Goal: Task Accomplishment & Management: Use online tool/utility

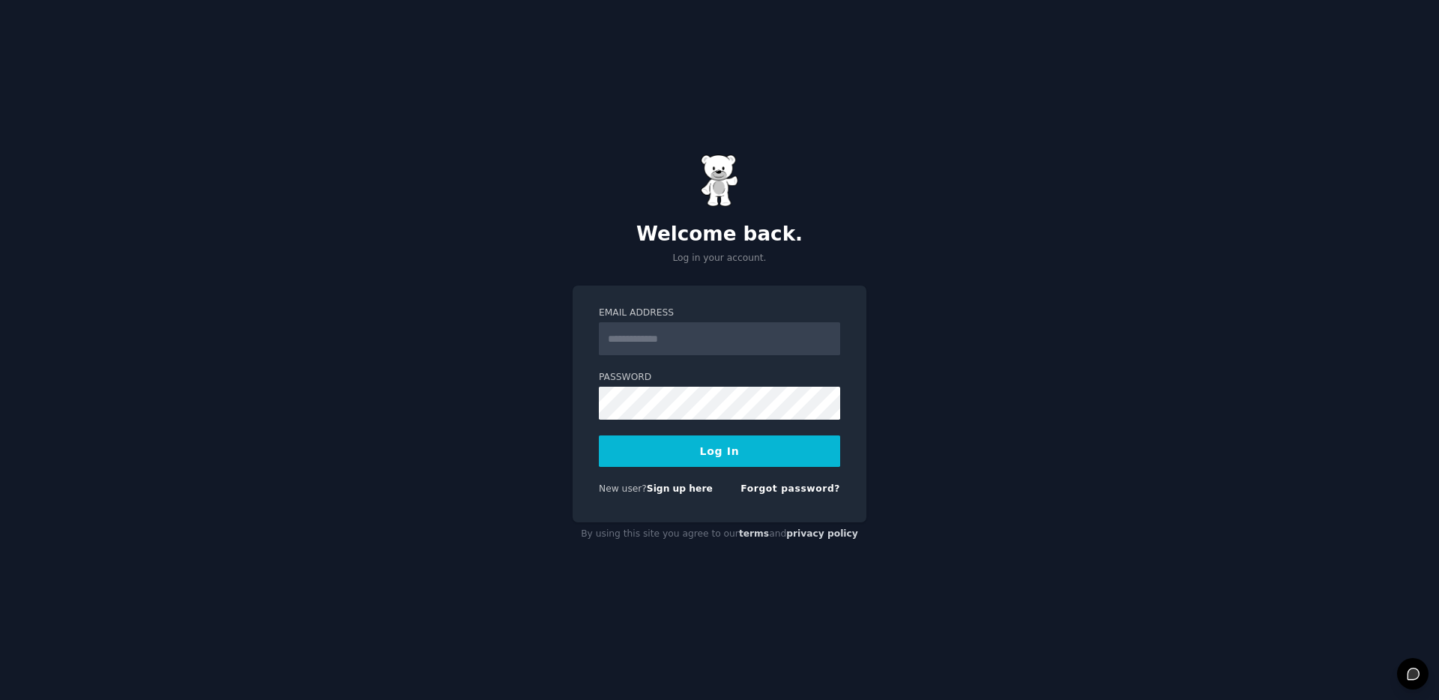
click at [670, 342] on input "Email Address" at bounding box center [719, 338] width 241 height 33
type input "**********"
click at [727, 455] on button "Log In" at bounding box center [719, 450] width 241 height 31
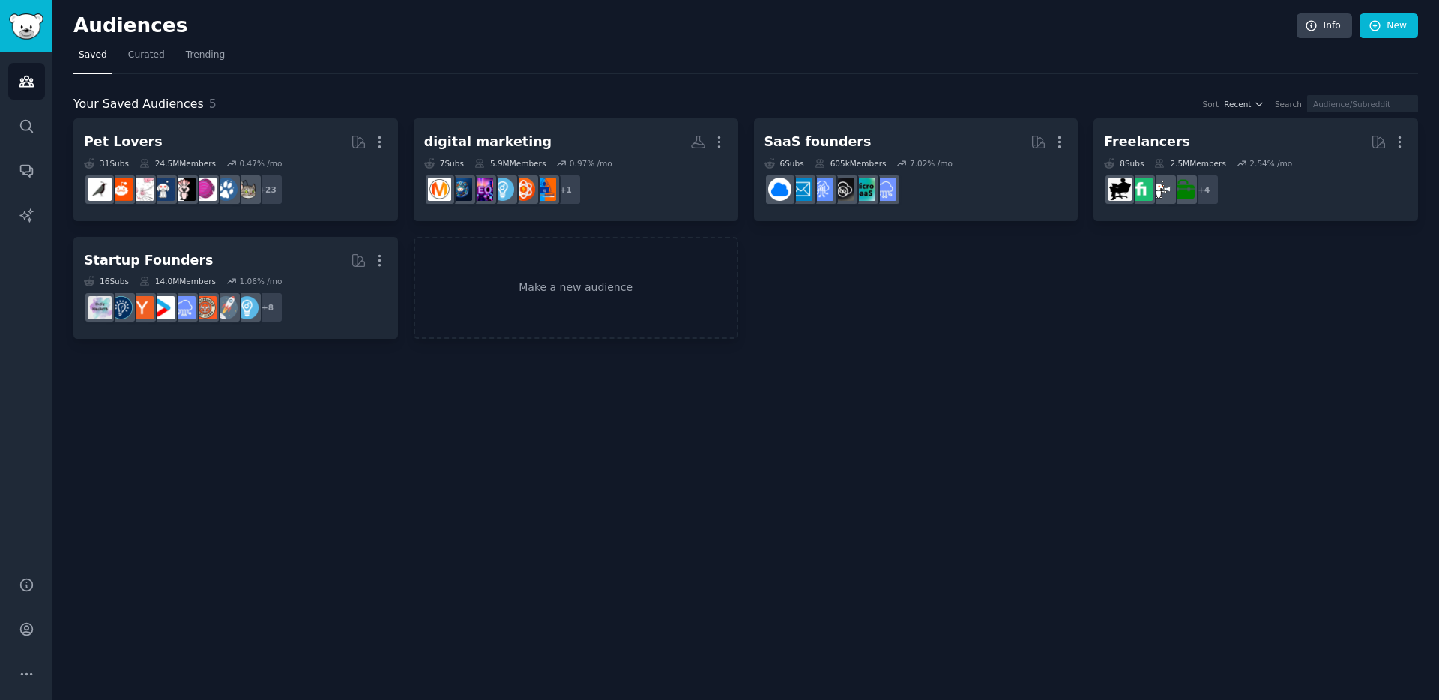
click at [508, 447] on div "Audiences Info New Saved Curated Trending Your Saved Audiences 5 Sort Recent Se…" at bounding box center [745, 350] width 1386 height 700
click at [906, 310] on div "Pet Lovers More 31 Sub s 24.5M Members 0.47 % /mo + 23 digital marketing More 7…" at bounding box center [745, 228] width 1344 height 220
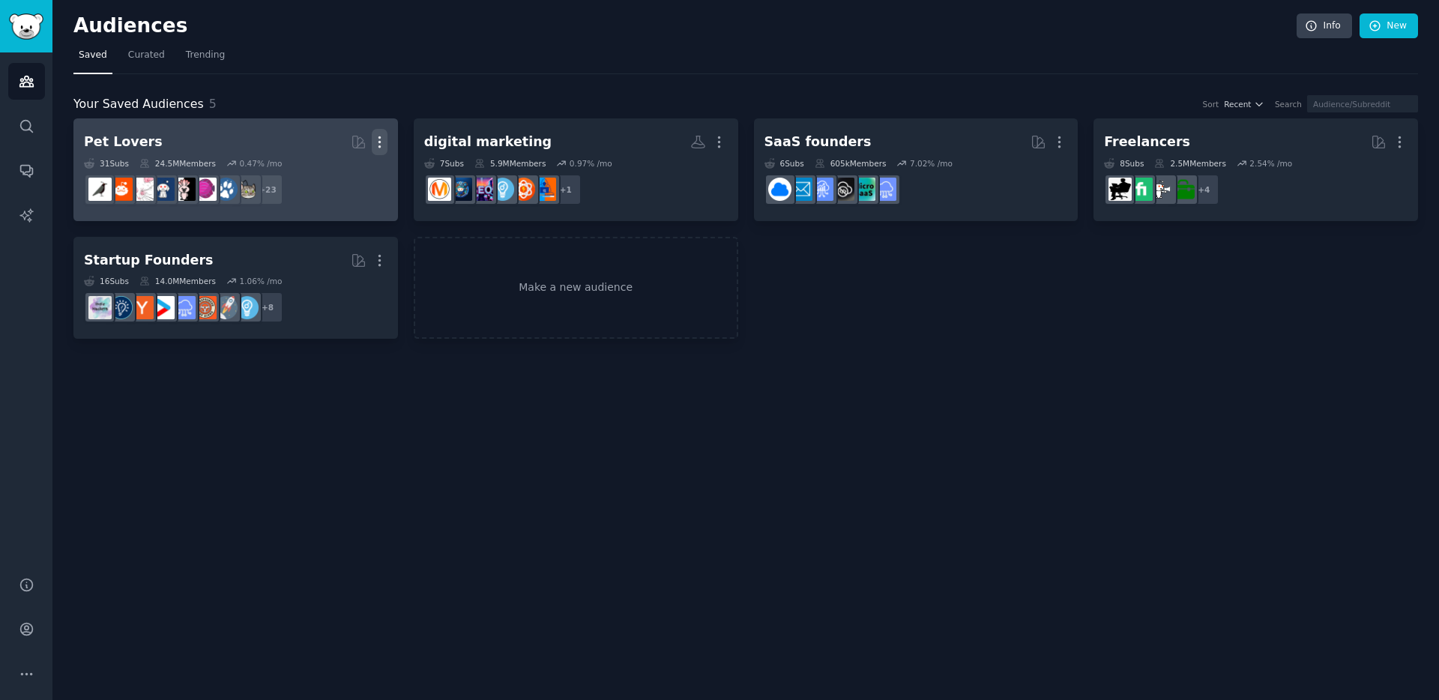
click at [381, 143] on icon "button" at bounding box center [380, 142] width 16 height 16
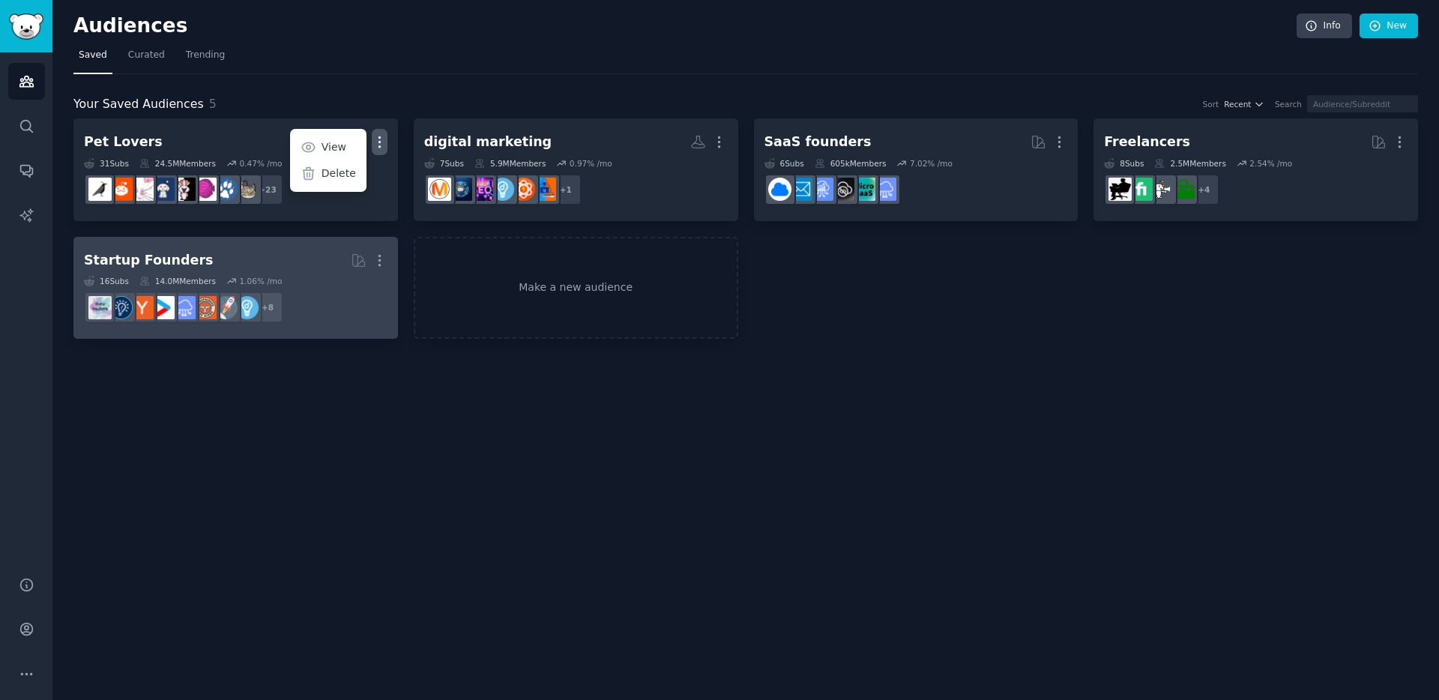
drag, startPoint x: 286, startPoint y: 421, endPoint x: 330, endPoint y: 324, distance: 106.3
click at [285, 419] on div "Audiences Info New Saved Curated Trending Your Saved Audiences 5 Sort Recent Se…" at bounding box center [745, 350] width 1386 height 700
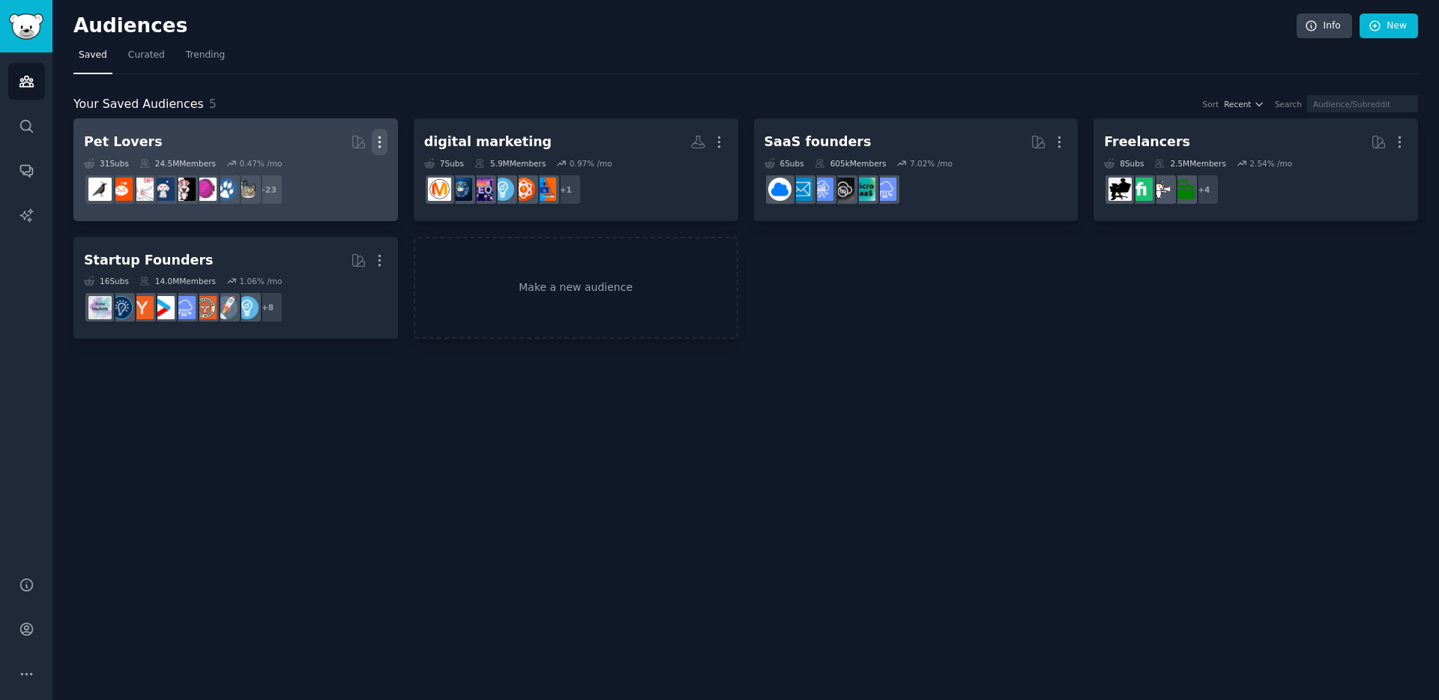
click at [377, 141] on icon "button" at bounding box center [380, 142] width 16 height 16
click at [345, 175] on p "Delete" at bounding box center [338, 174] width 34 height 16
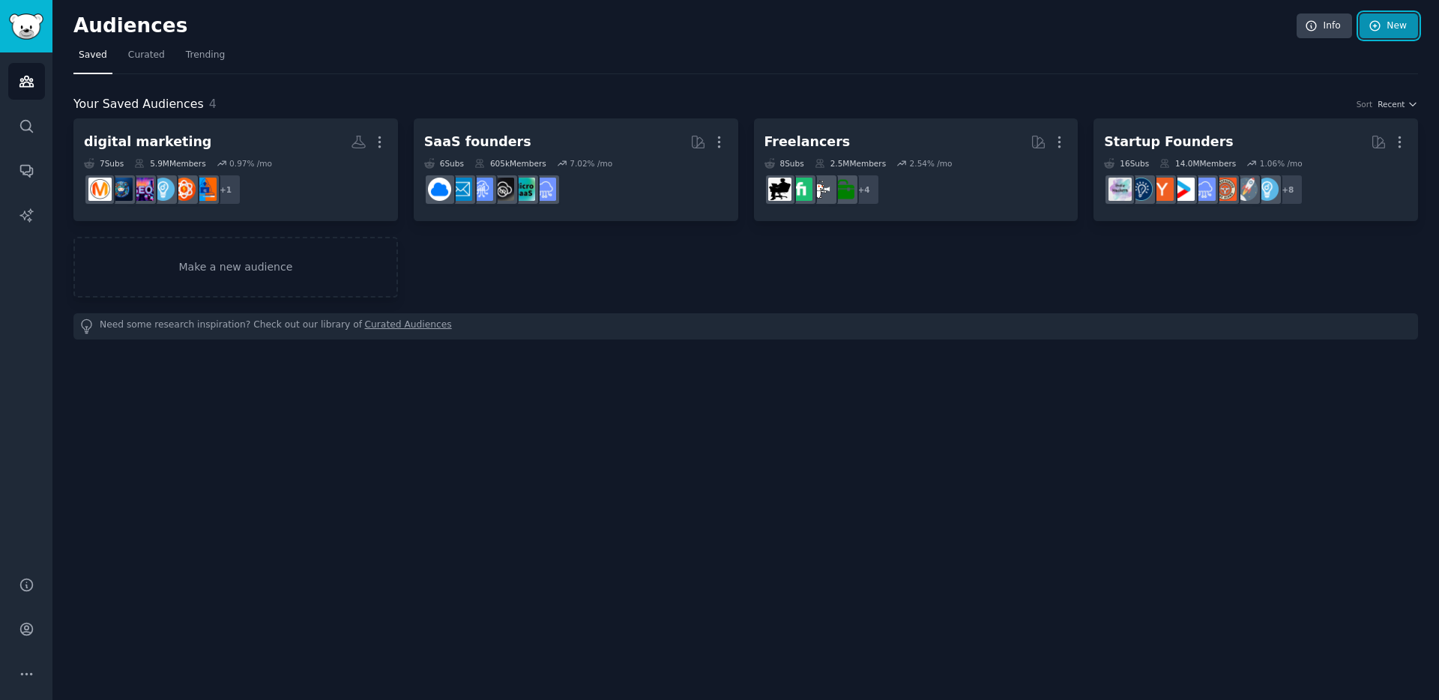
click at [1391, 26] on link "New" at bounding box center [1388, 25] width 58 height 25
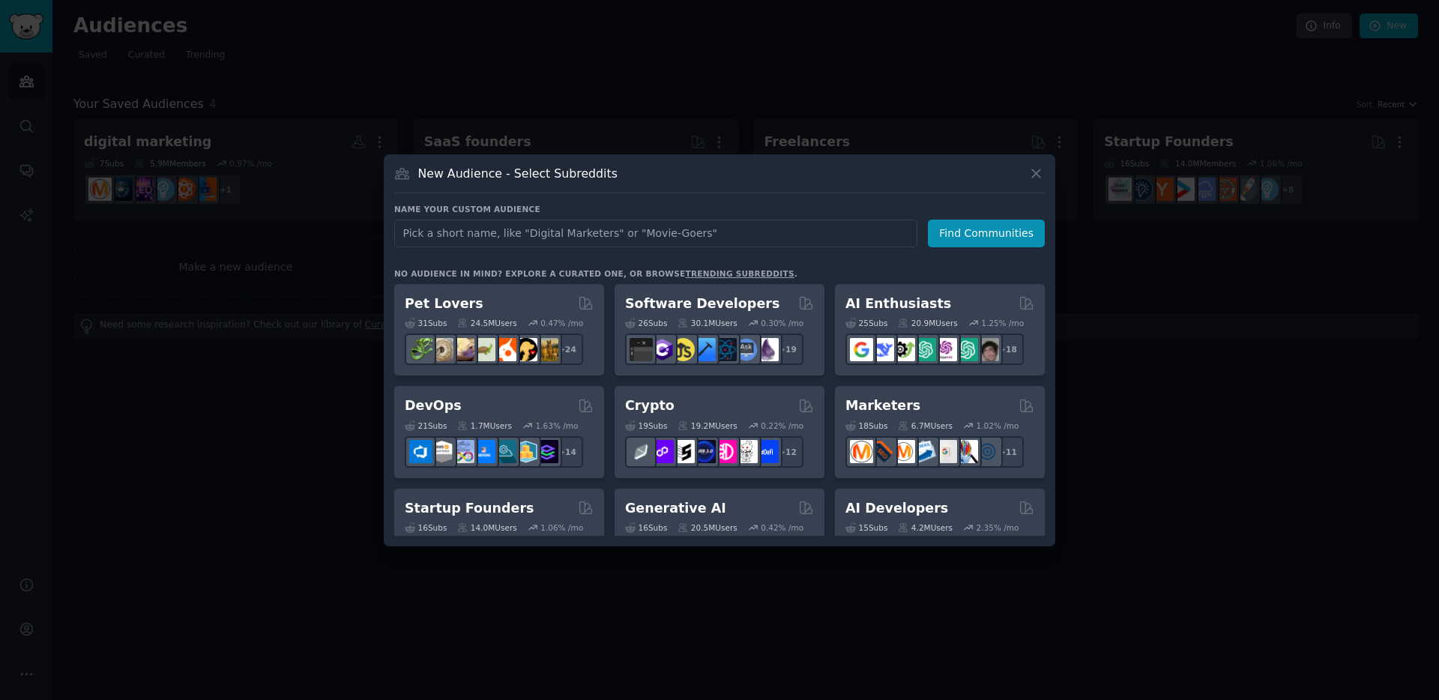
click at [496, 232] on input "text" at bounding box center [655, 234] width 523 height 28
type input "shopify"
click at [999, 239] on button "Find Communities" at bounding box center [986, 234] width 117 height 28
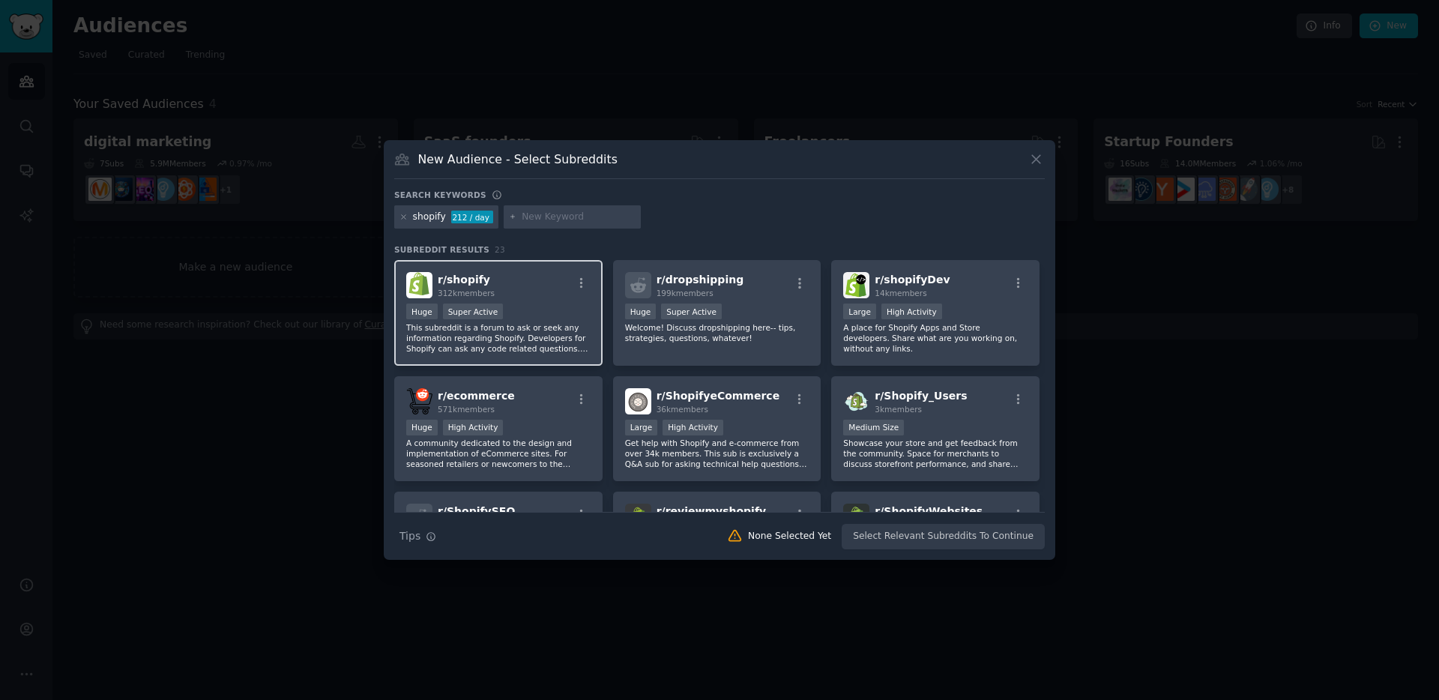
click at [587, 293] on div at bounding box center [581, 285] width 19 height 18
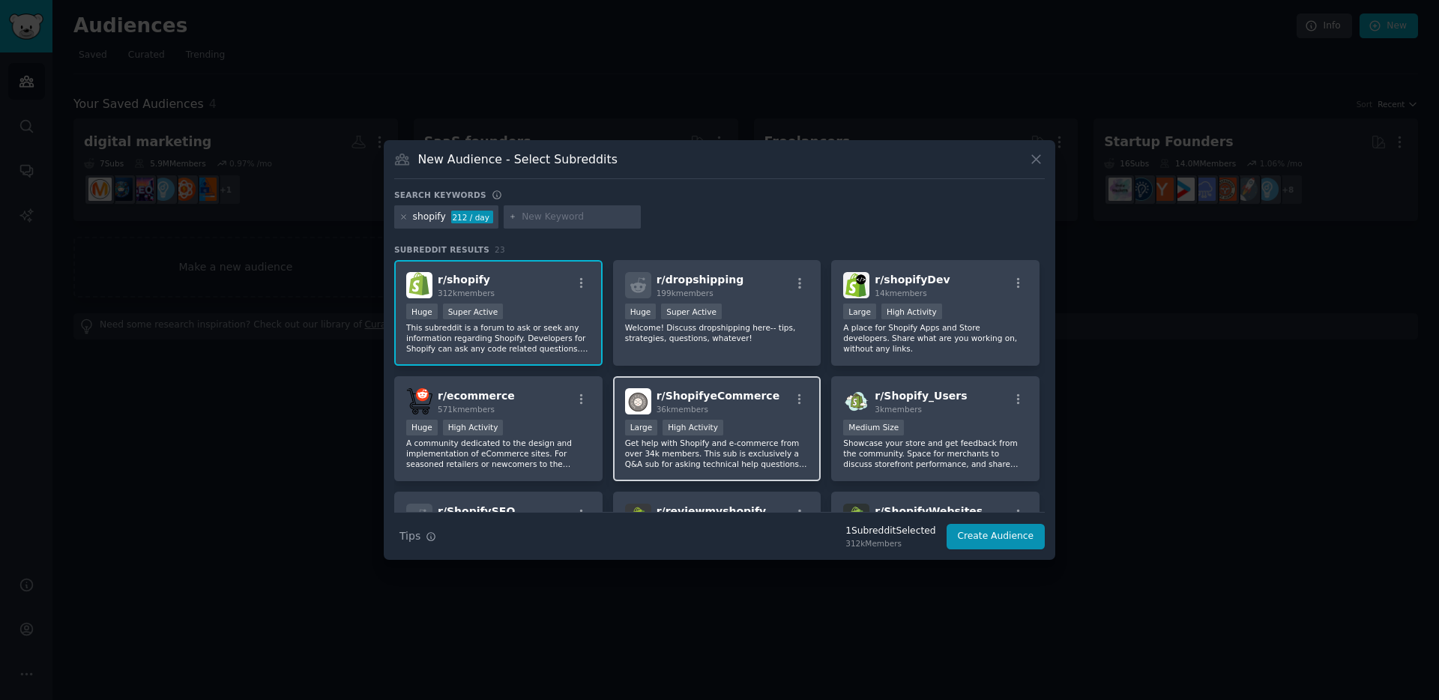
click at [741, 434] on div "Large High Activity" at bounding box center [717, 429] width 184 height 19
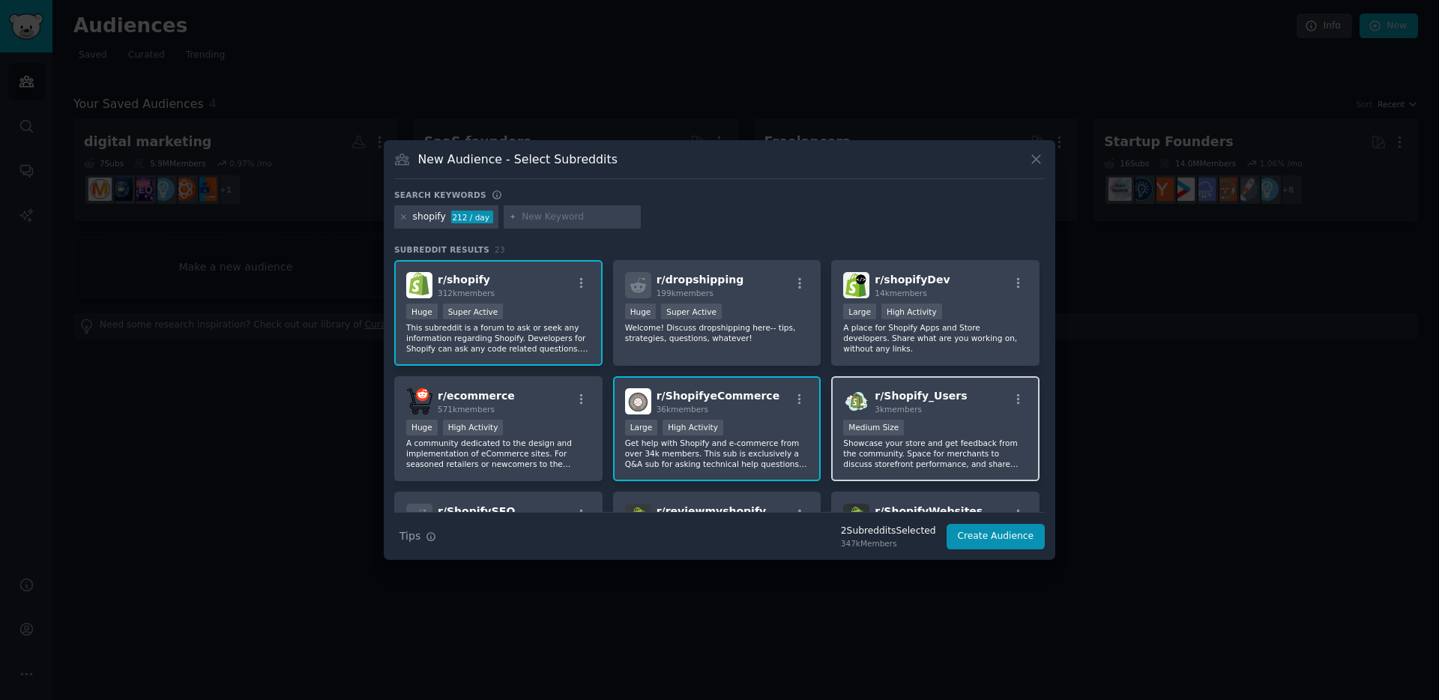
click at [978, 427] on div "Medium Size" at bounding box center [935, 429] width 184 height 19
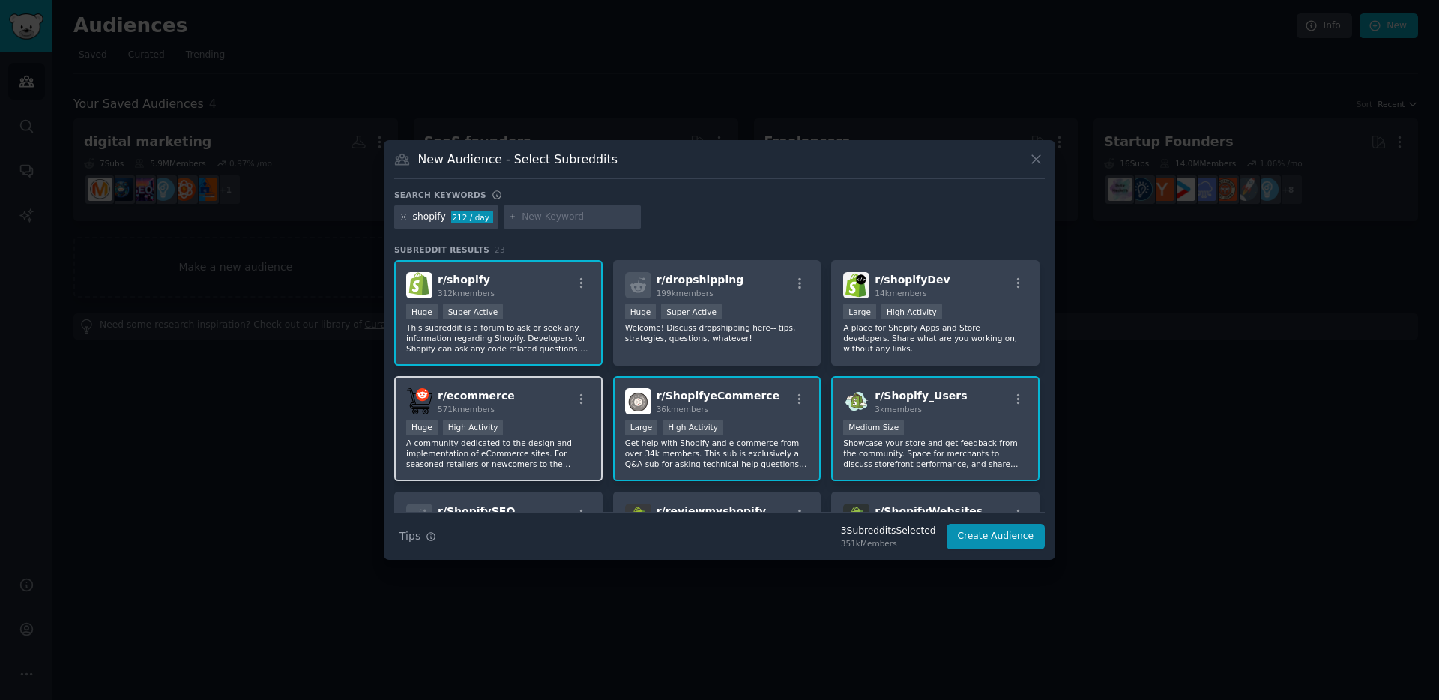
click at [535, 426] on div ">= 80th percentile for submissions / day Huge High Activity" at bounding box center [498, 429] width 184 height 19
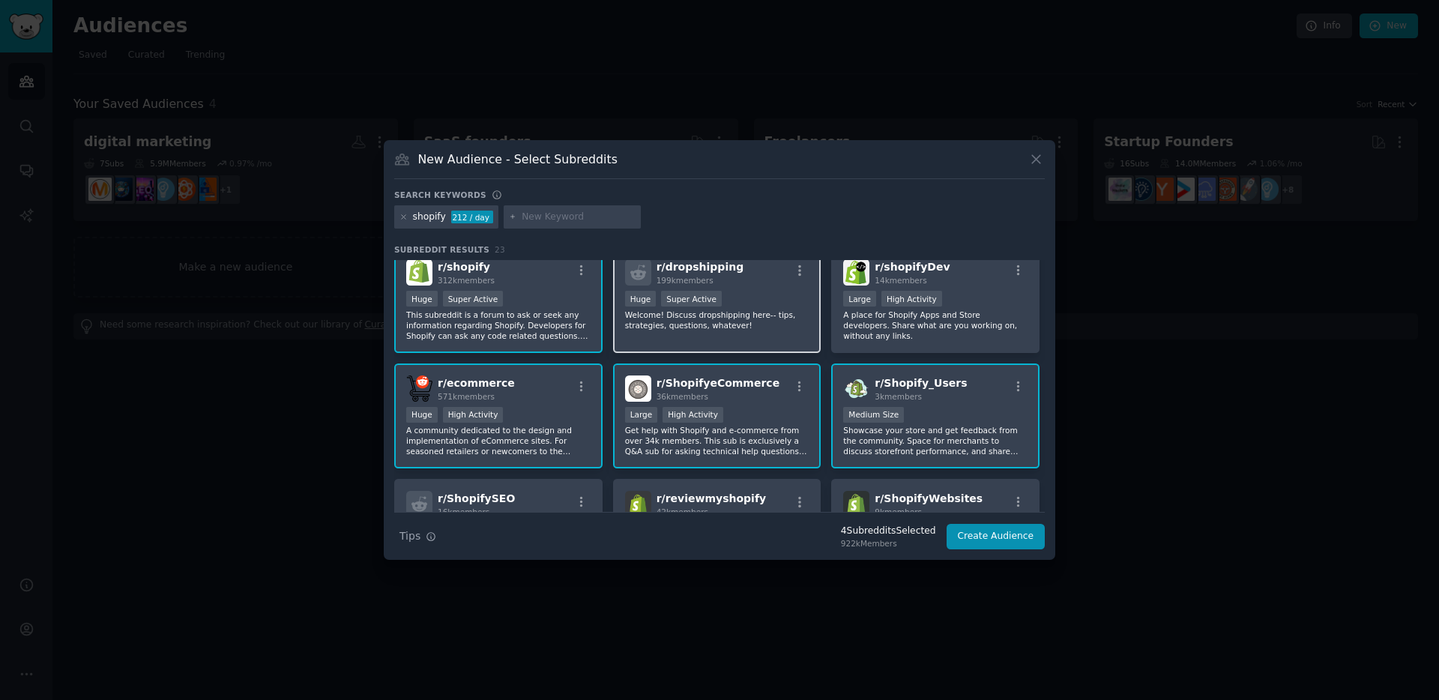
scroll to position [82, 0]
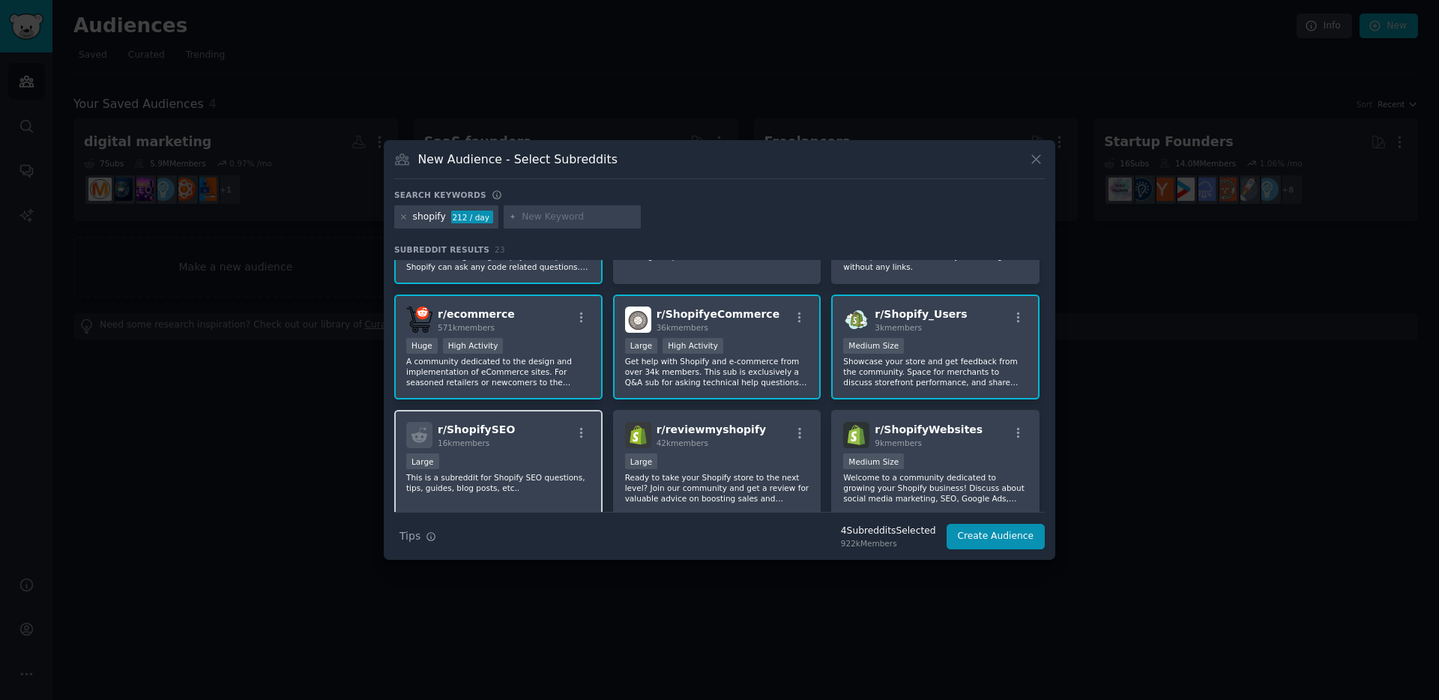
click at [551, 445] on div "r/ ShopifySEO 16k members" at bounding box center [498, 435] width 184 height 26
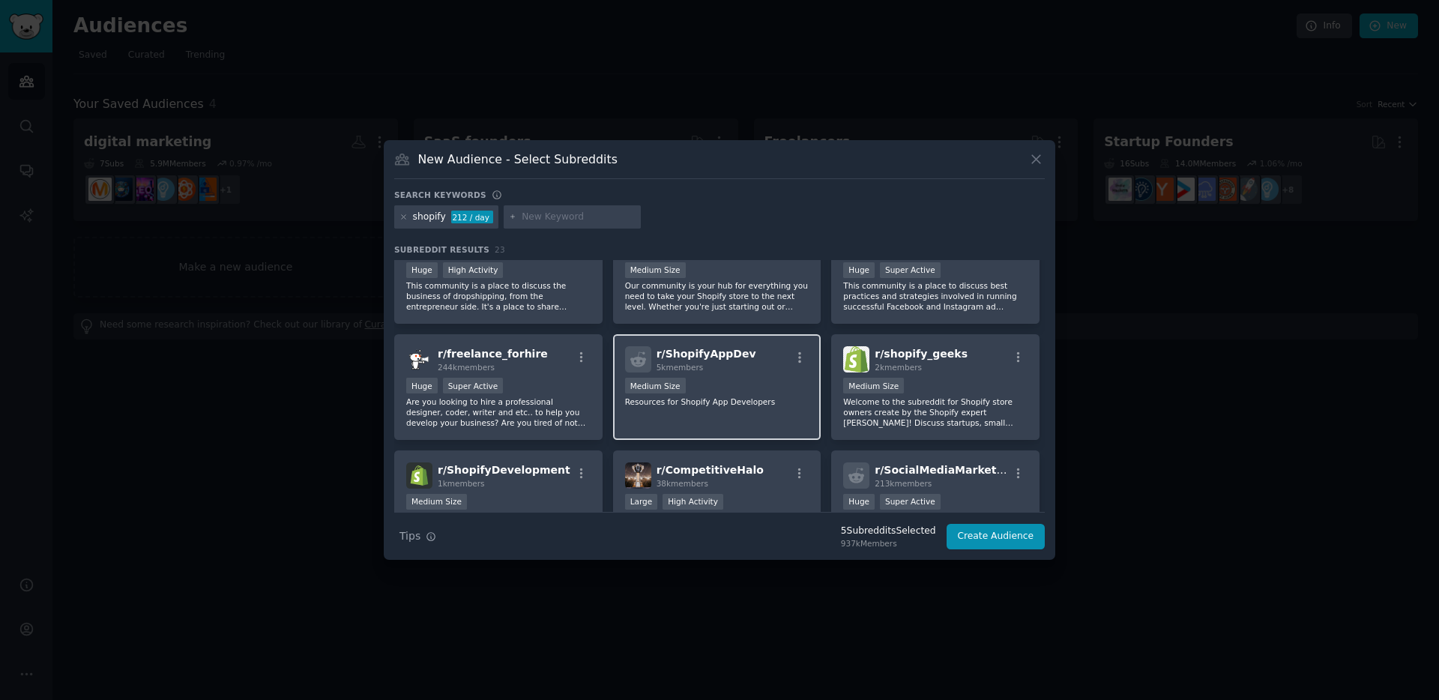
scroll to position [389, 0]
click at [754, 387] on div "Medium Size" at bounding box center [717, 387] width 184 height 19
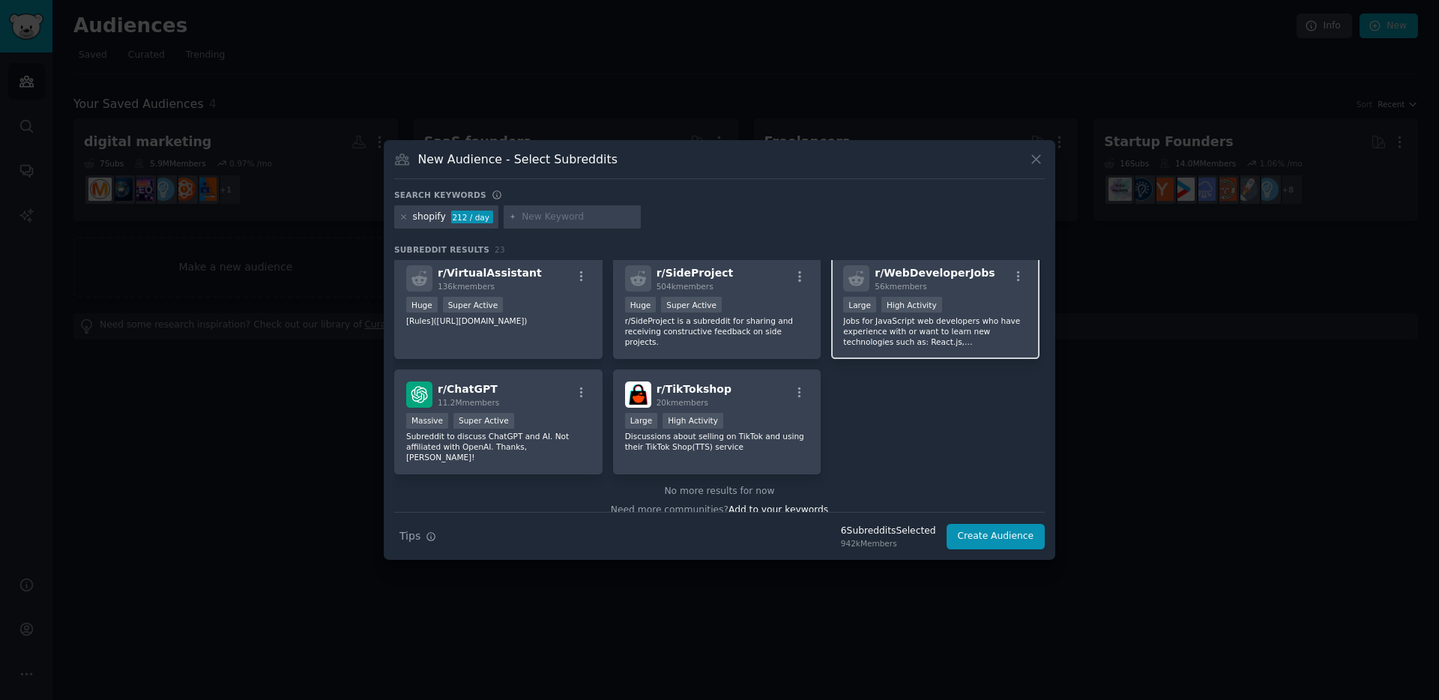
scroll to position [706, 0]
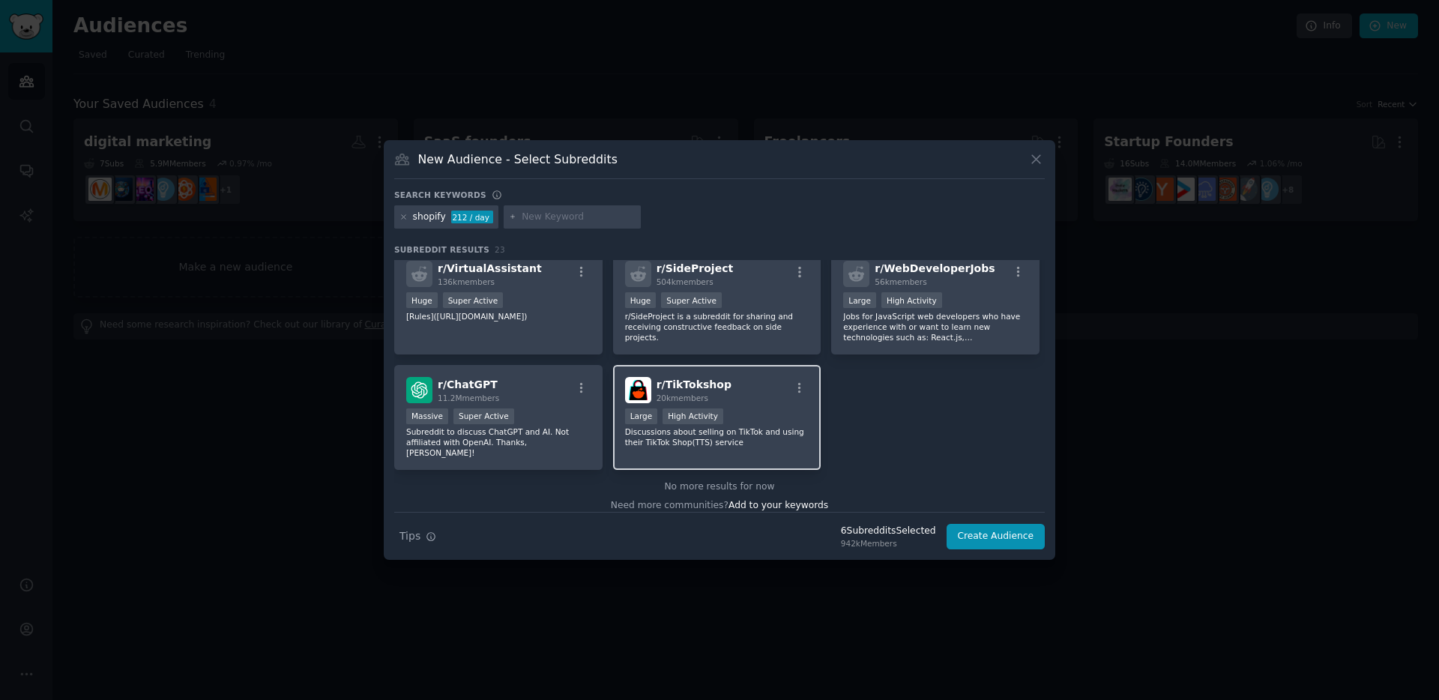
click at [767, 423] on div "Large High Activity" at bounding box center [717, 417] width 184 height 19
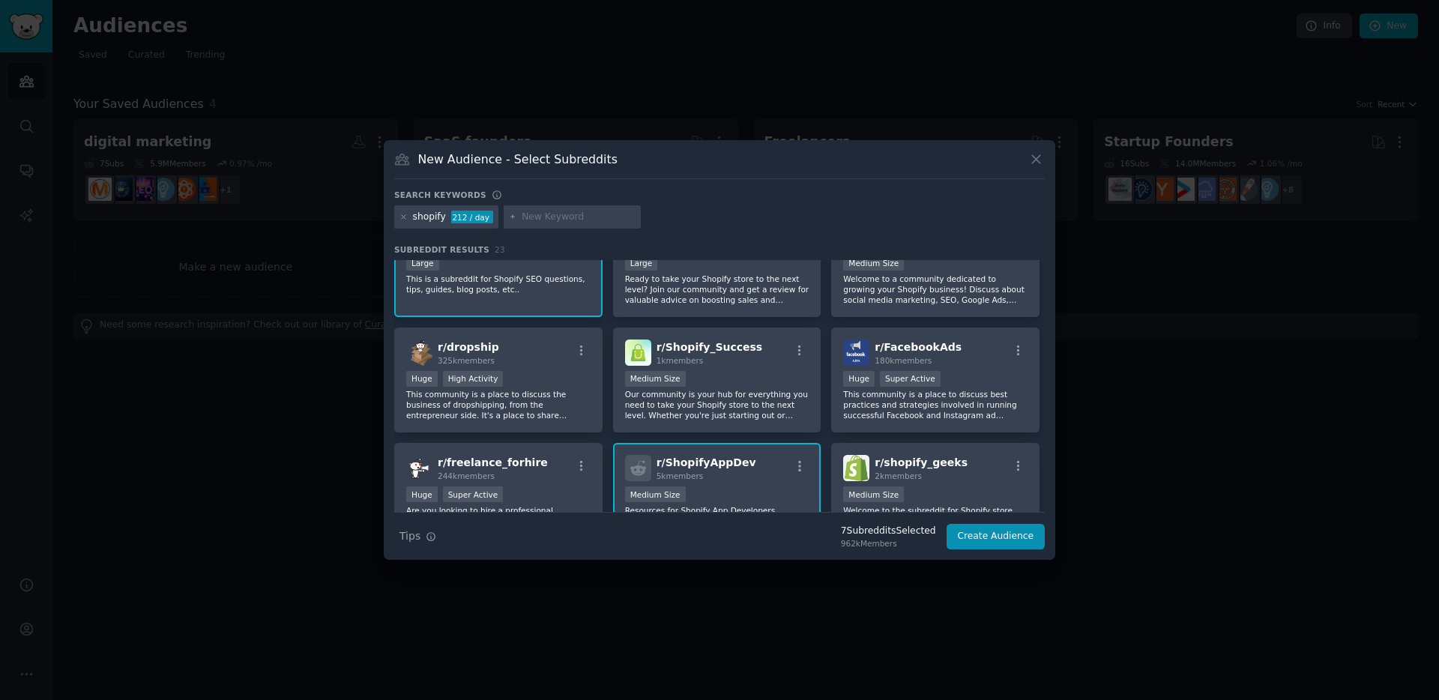
scroll to position [260, 0]
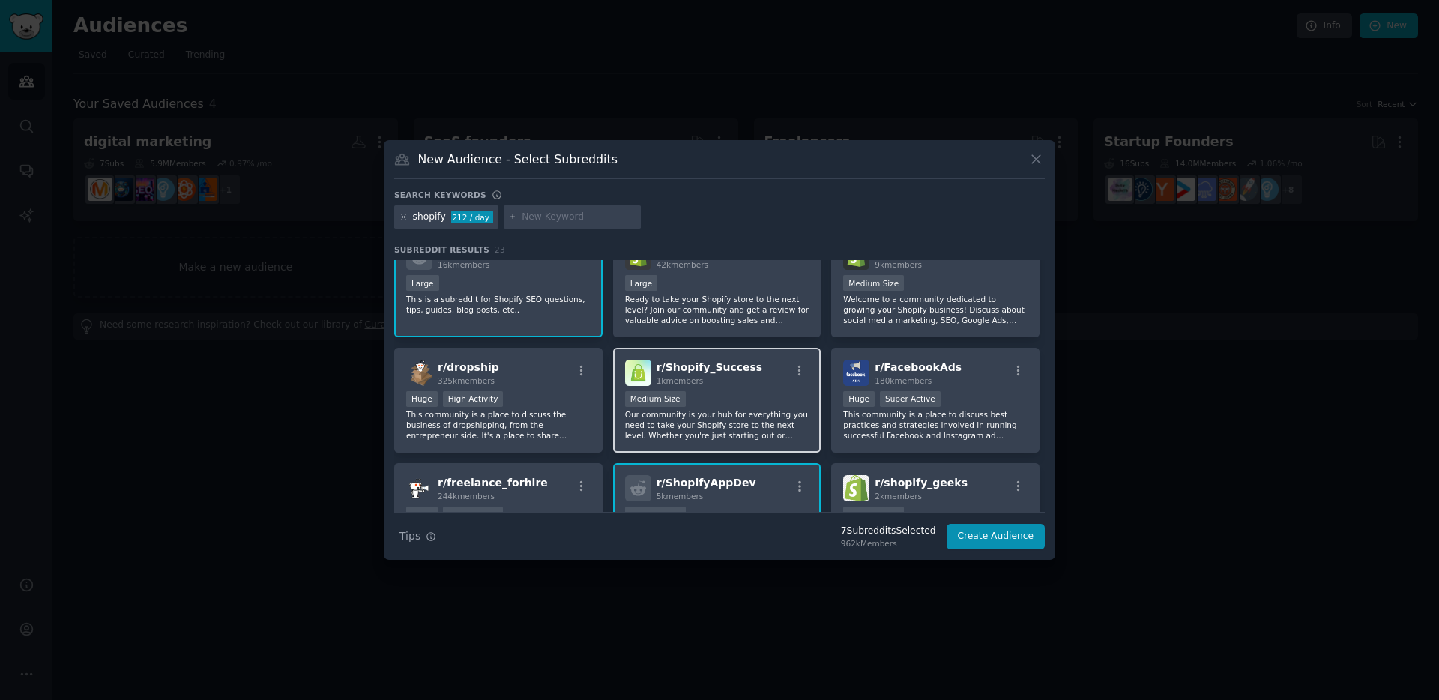
click at [747, 401] on div "Medium Size" at bounding box center [717, 400] width 184 height 19
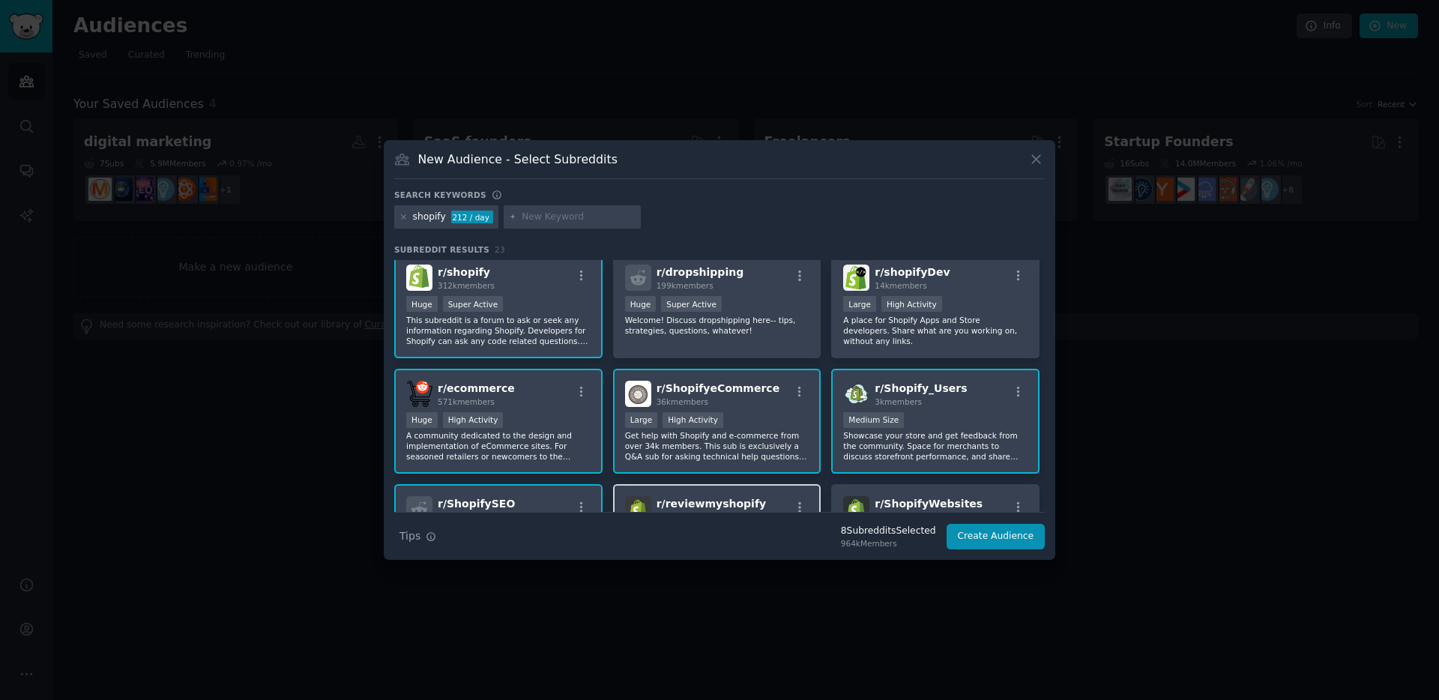
scroll to position [0, 0]
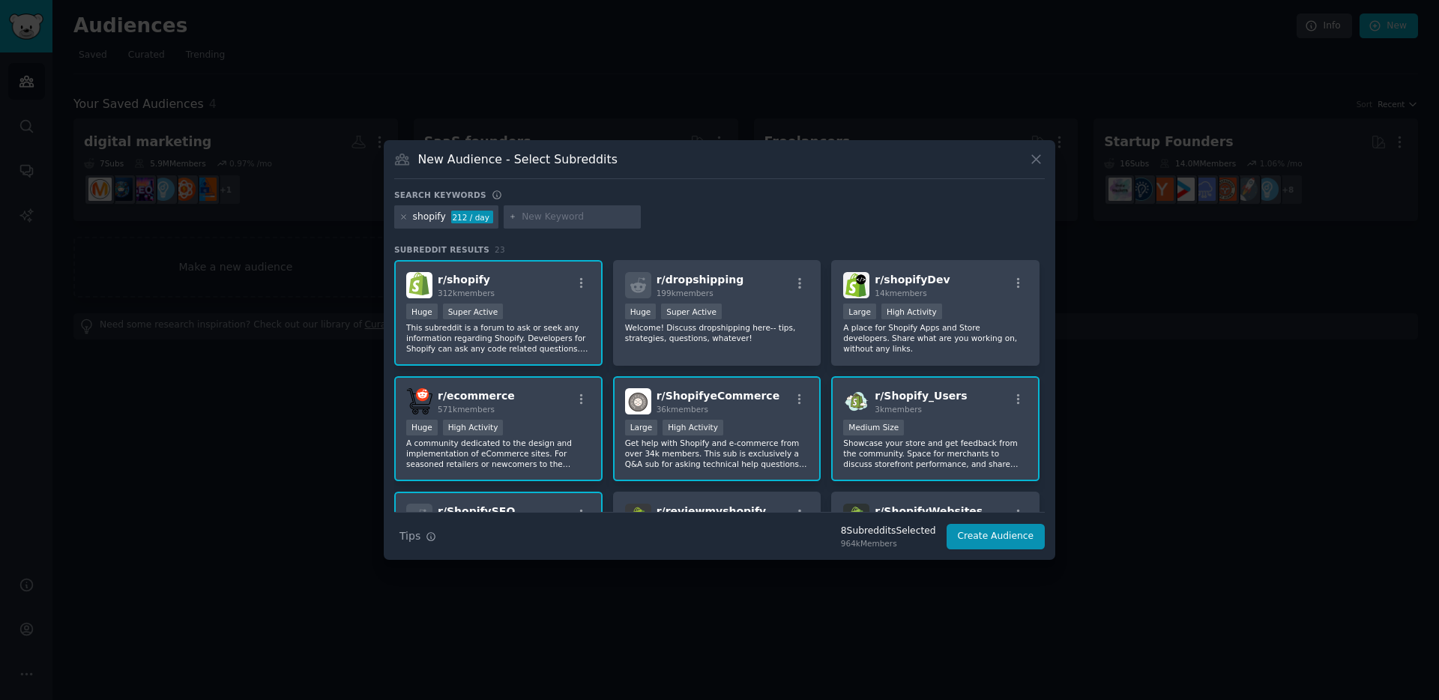
click at [541, 319] on div "Huge Super Active" at bounding box center [498, 312] width 184 height 19
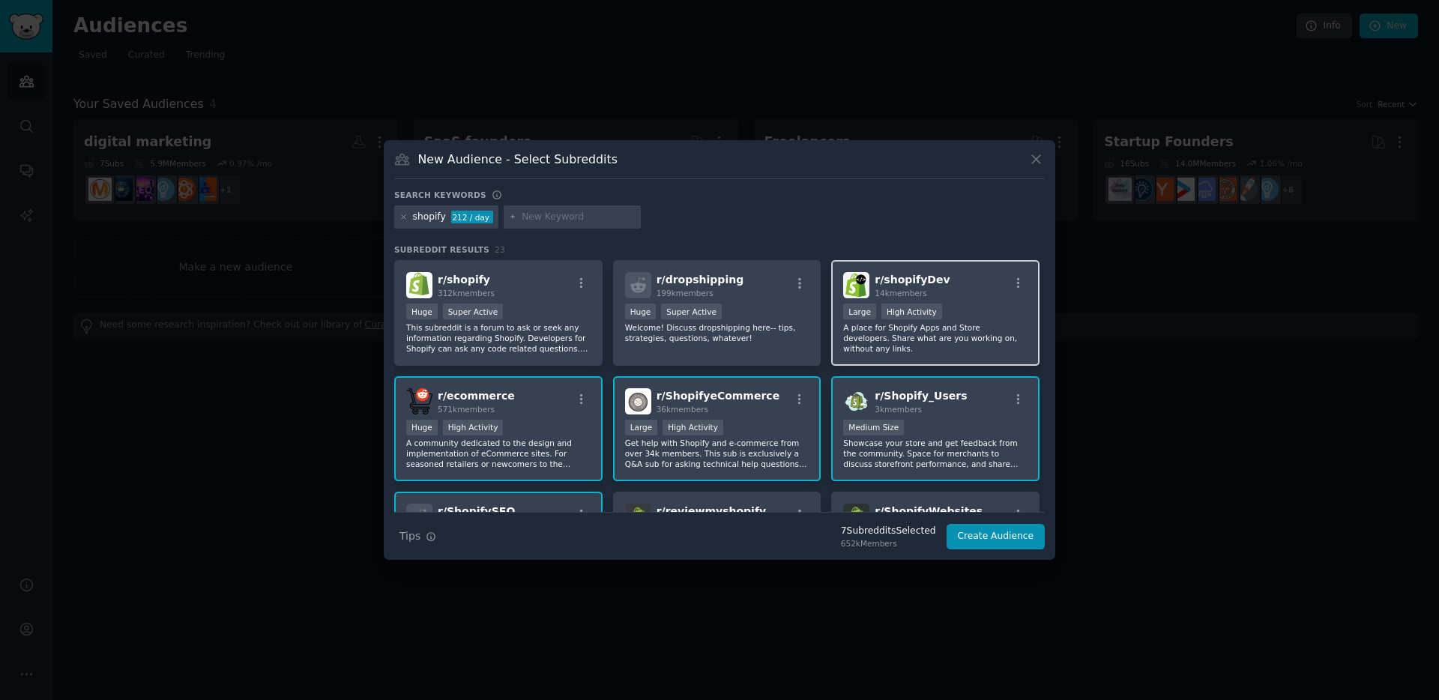
click at [992, 301] on div "r/ shopifyDev 14k members Large High Activity A place for Shopify Apps and Stor…" at bounding box center [935, 313] width 208 height 106
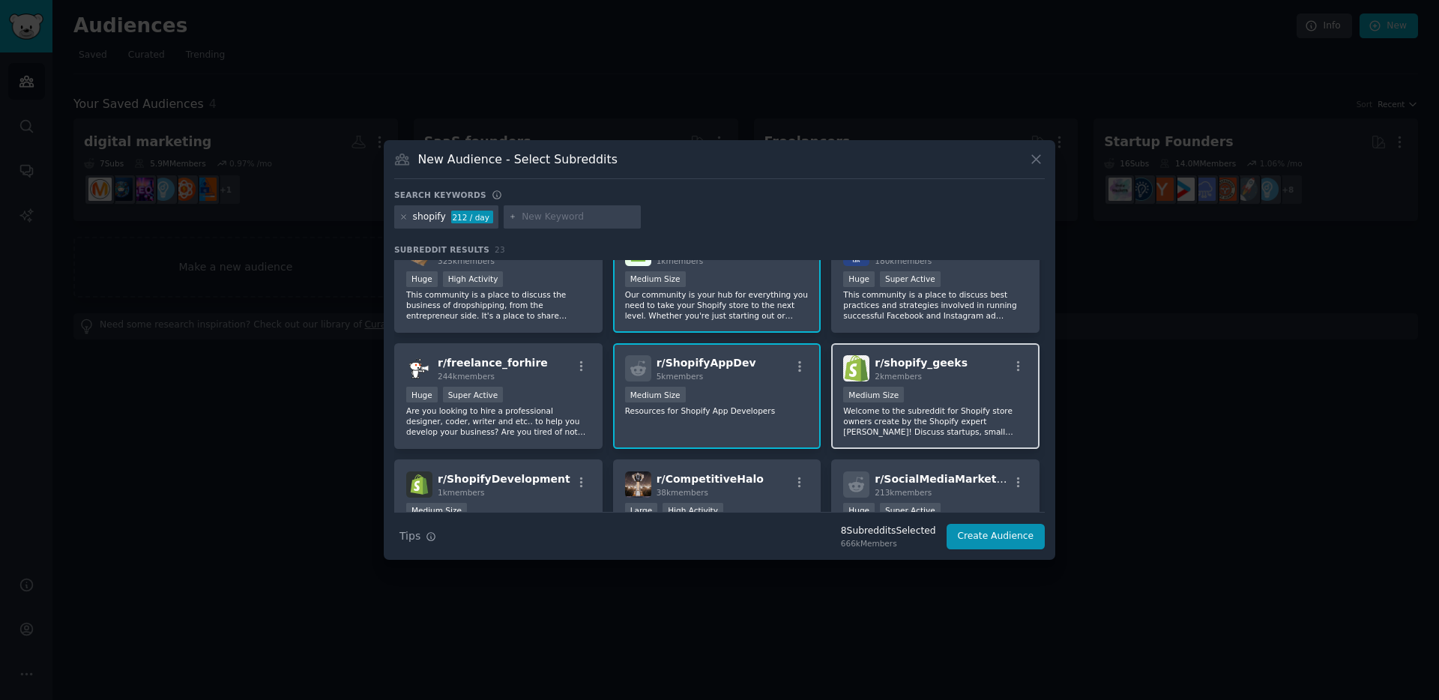
scroll to position [453, 0]
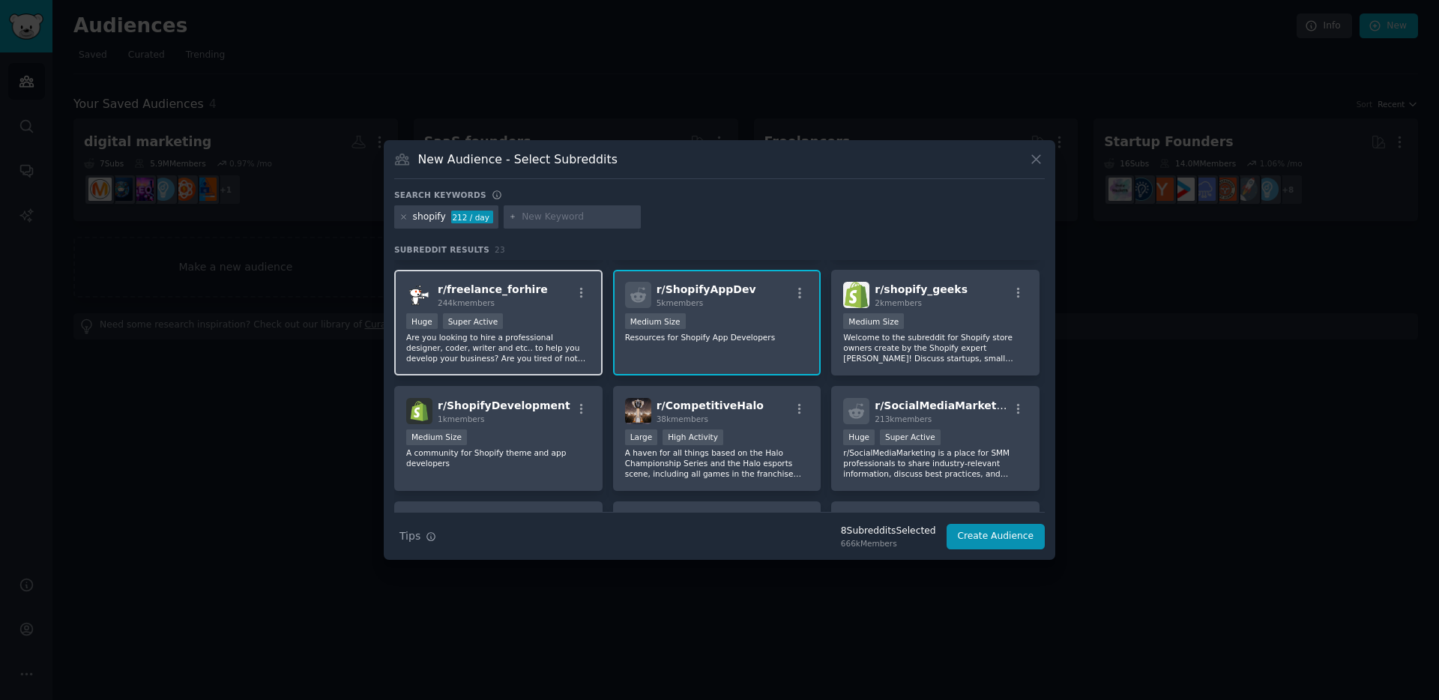
click at [537, 324] on div "Huge Super Active" at bounding box center [498, 322] width 184 height 19
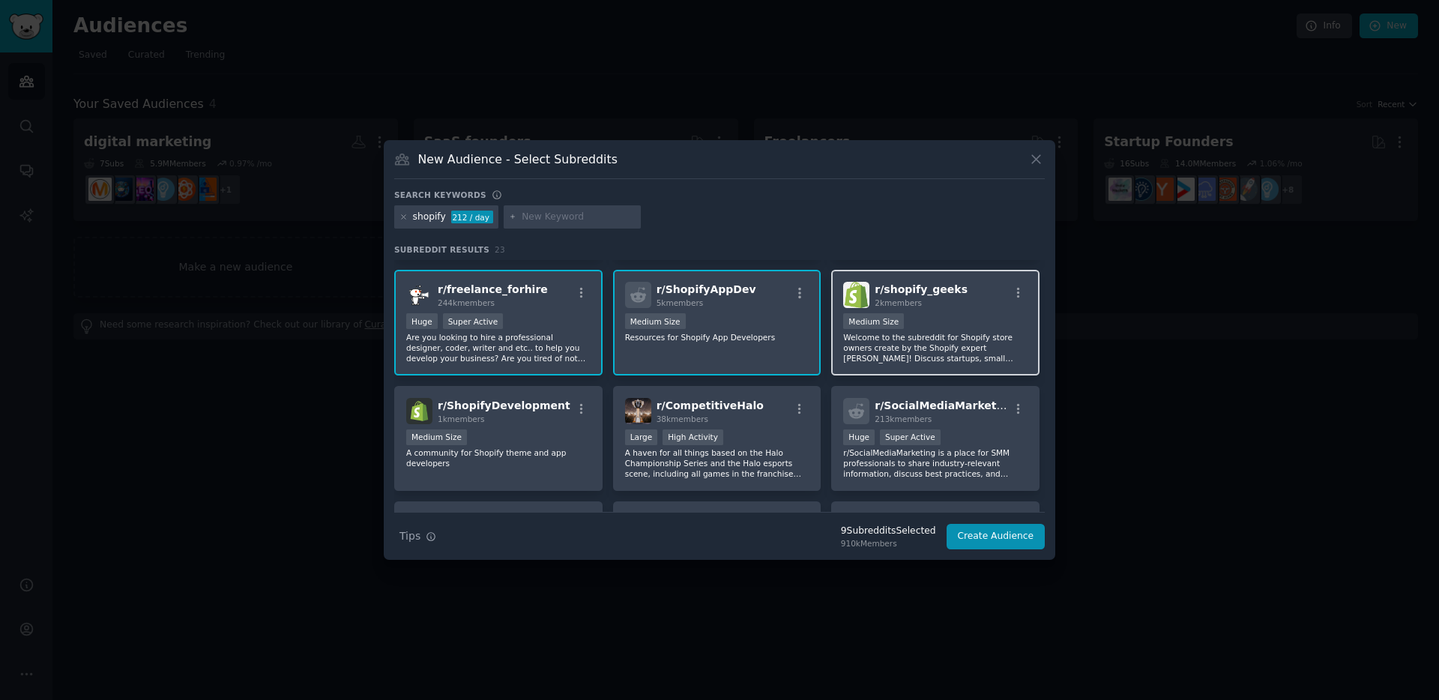
click at [964, 336] on p "Welcome to the subreddit for Shopify store owners create by the Shopify expert …" at bounding box center [935, 347] width 184 height 31
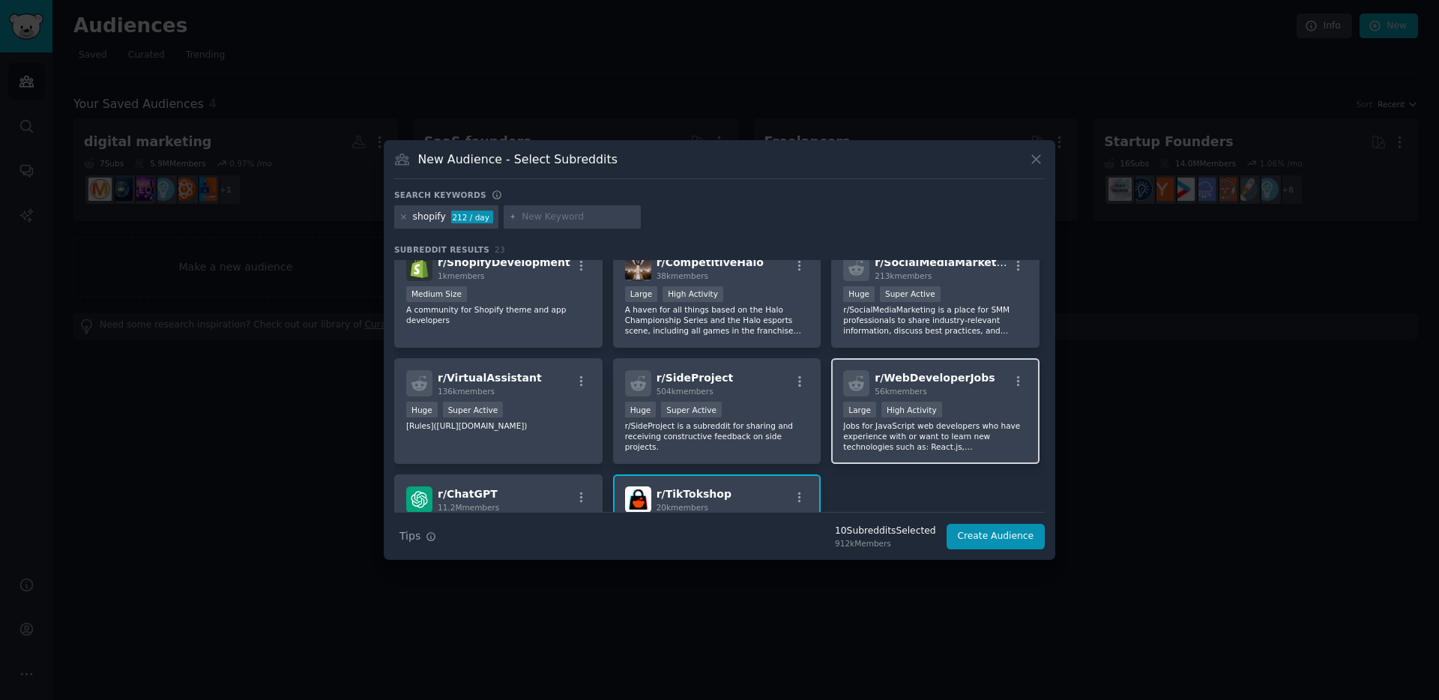
scroll to position [659, 0]
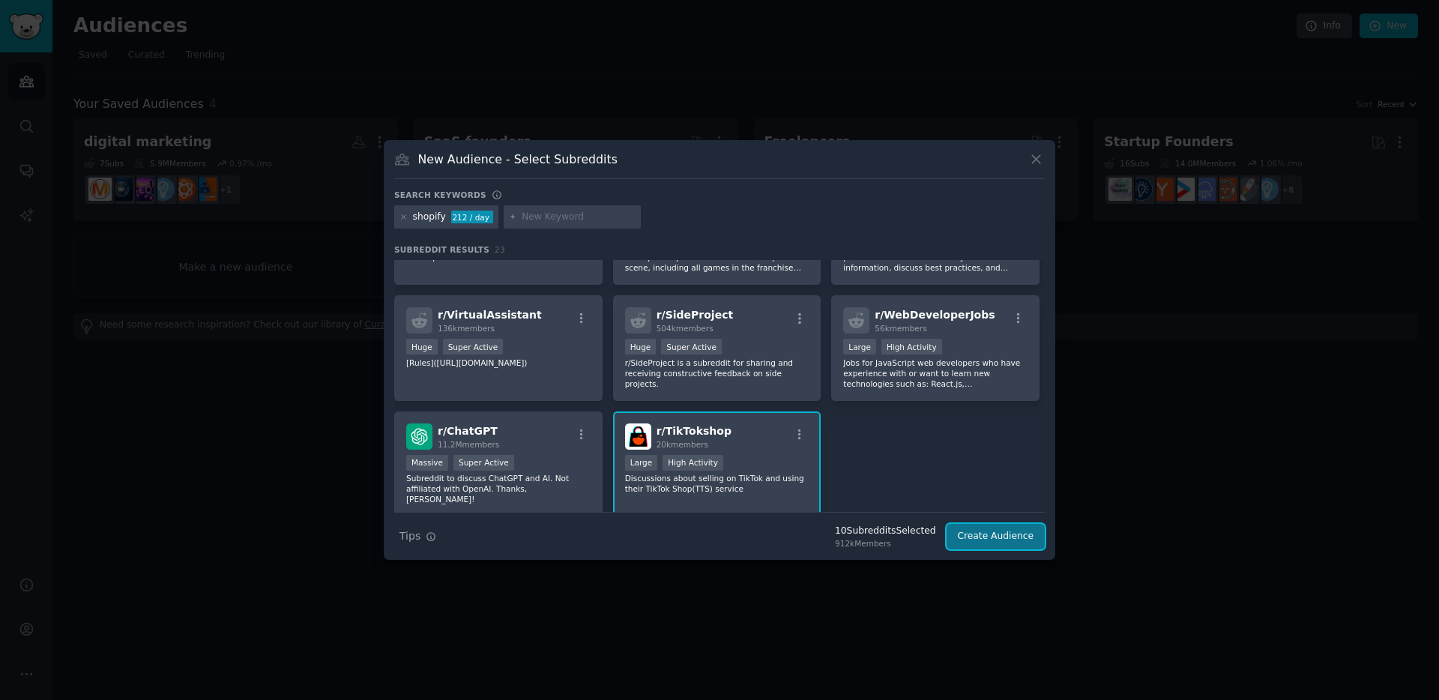
click at [1011, 536] on button "Create Audience" at bounding box center [995, 536] width 99 height 25
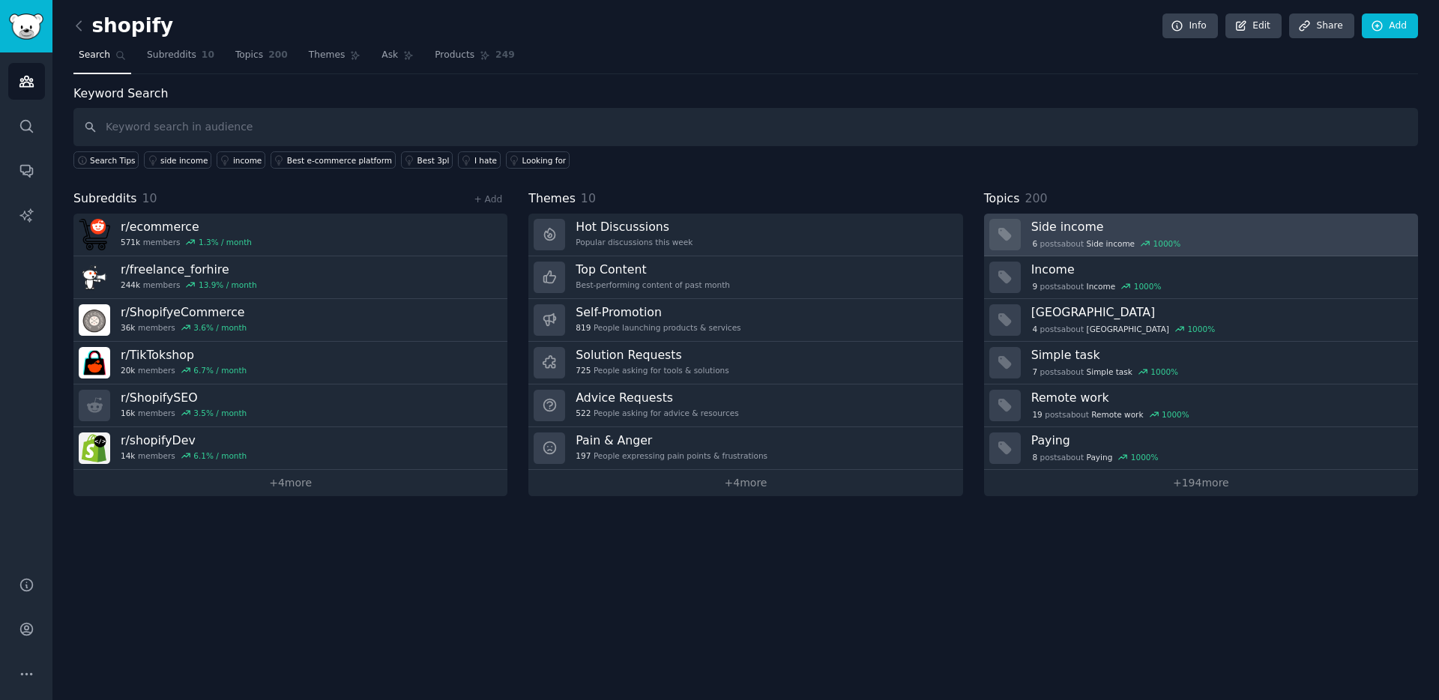
click at [1070, 235] on div "6 post s about Side income 1000 %" at bounding box center [1219, 243] width 376 height 16
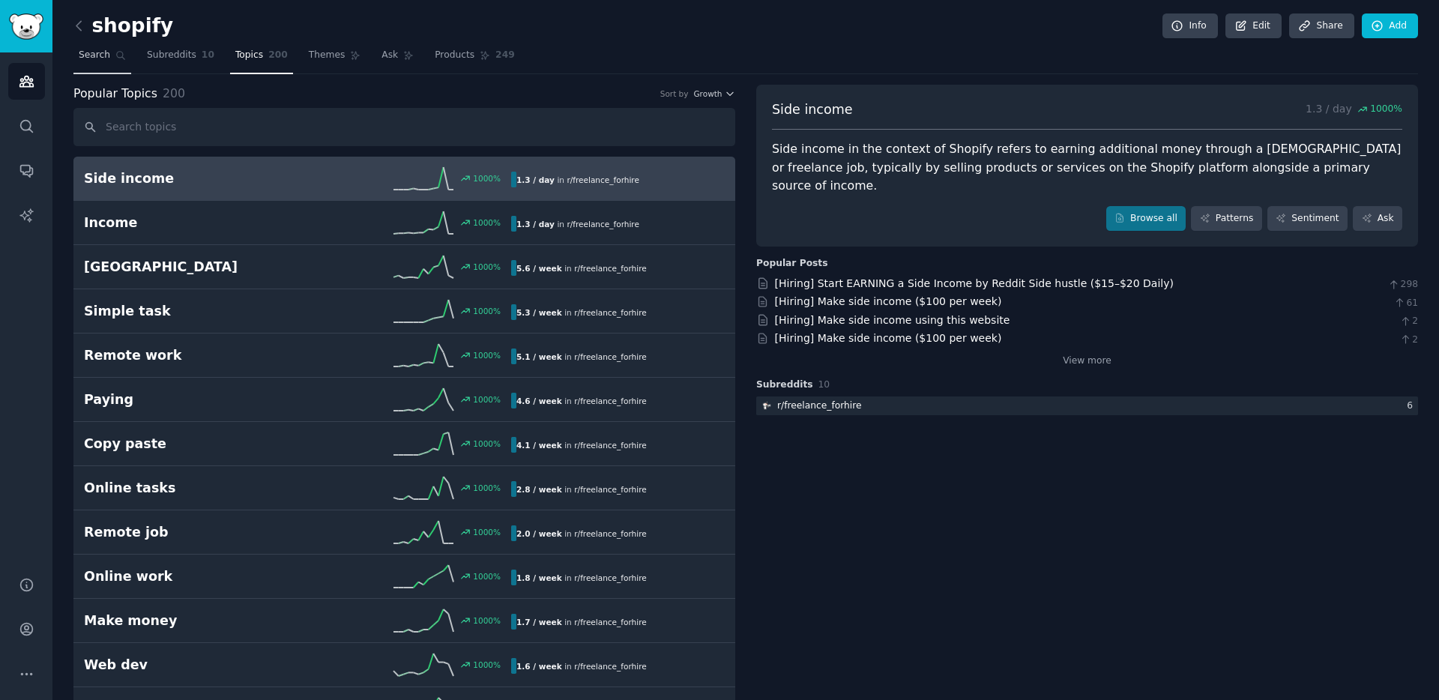
click at [94, 58] on span "Search" at bounding box center [94, 55] width 31 height 13
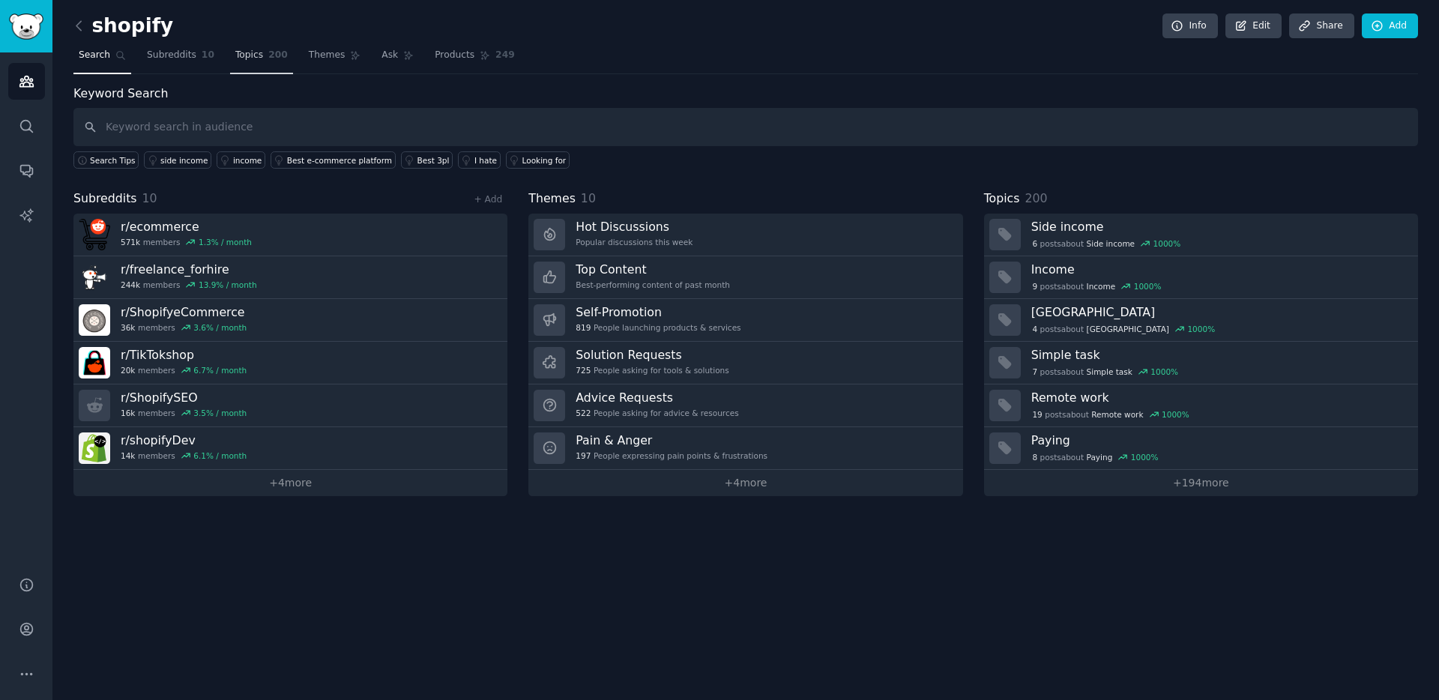
click at [262, 61] on link "Topics 200" at bounding box center [261, 58] width 63 height 31
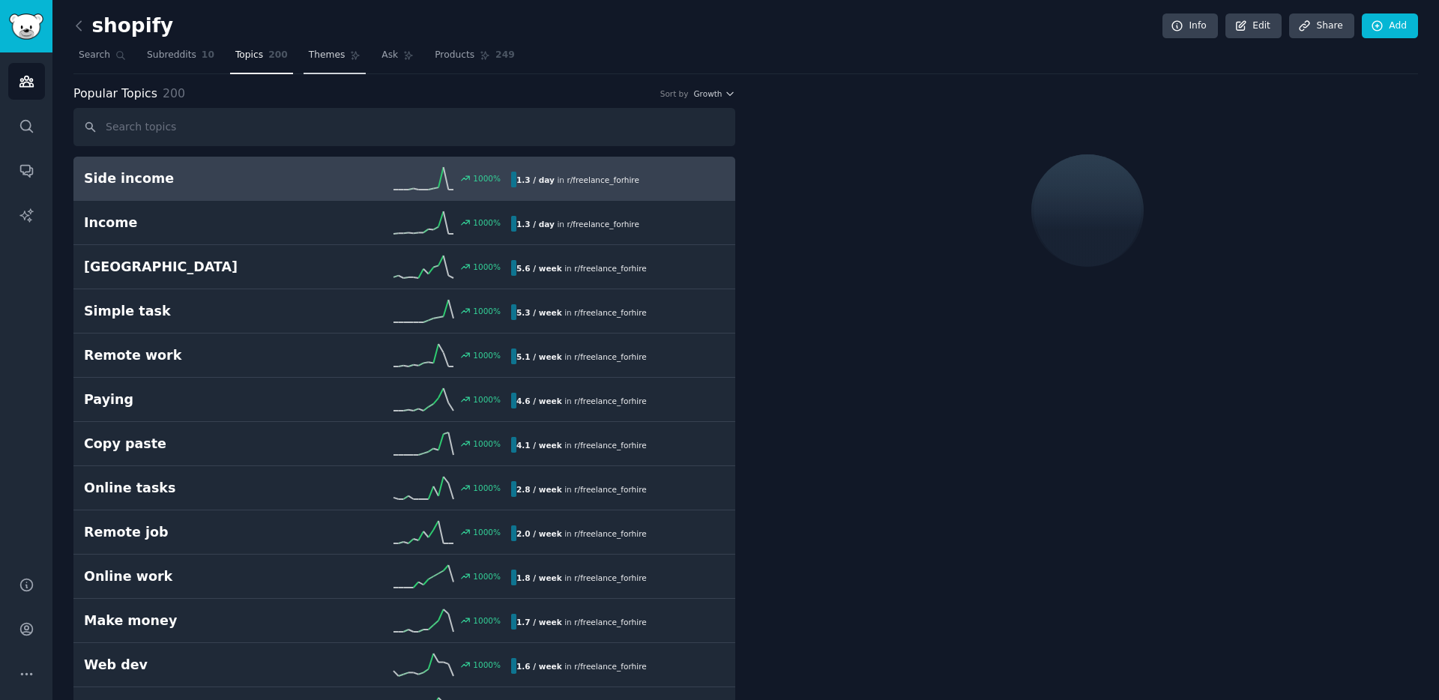
click at [322, 58] on span "Themes" at bounding box center [327, 55] width 37 height 13
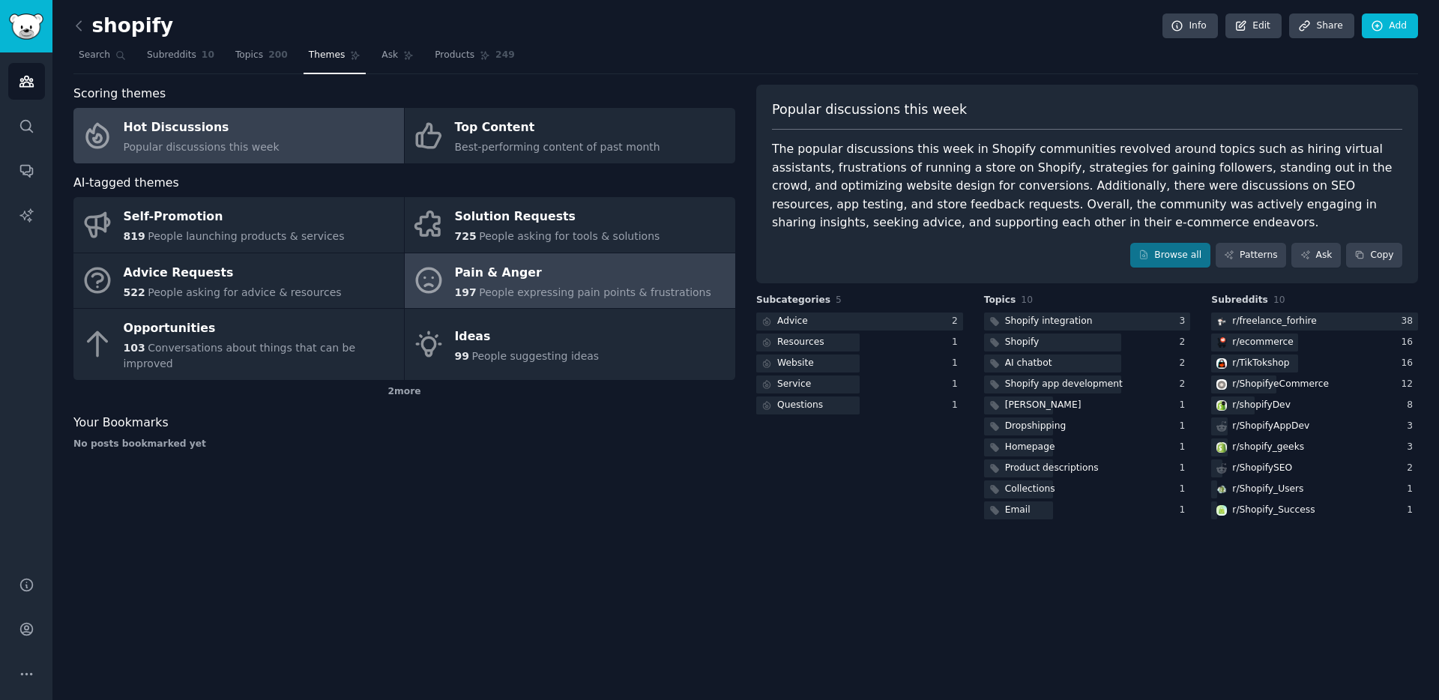
click at [515, 286] on span "People expressing pain points & frustrations" at bounding box center [595, 292] width 232 height 12
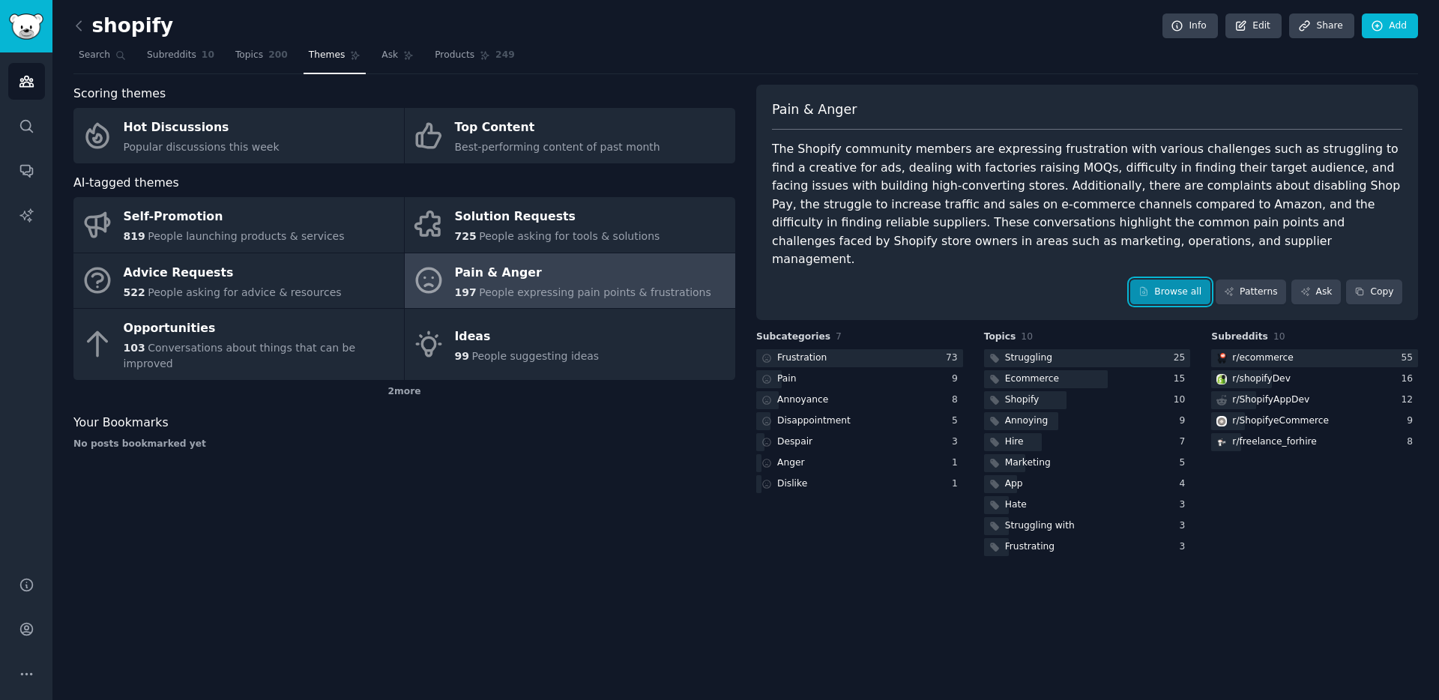
click at [1161, 279] on link "Browse all" at bounding box center [1170, 291] width 80 height 25
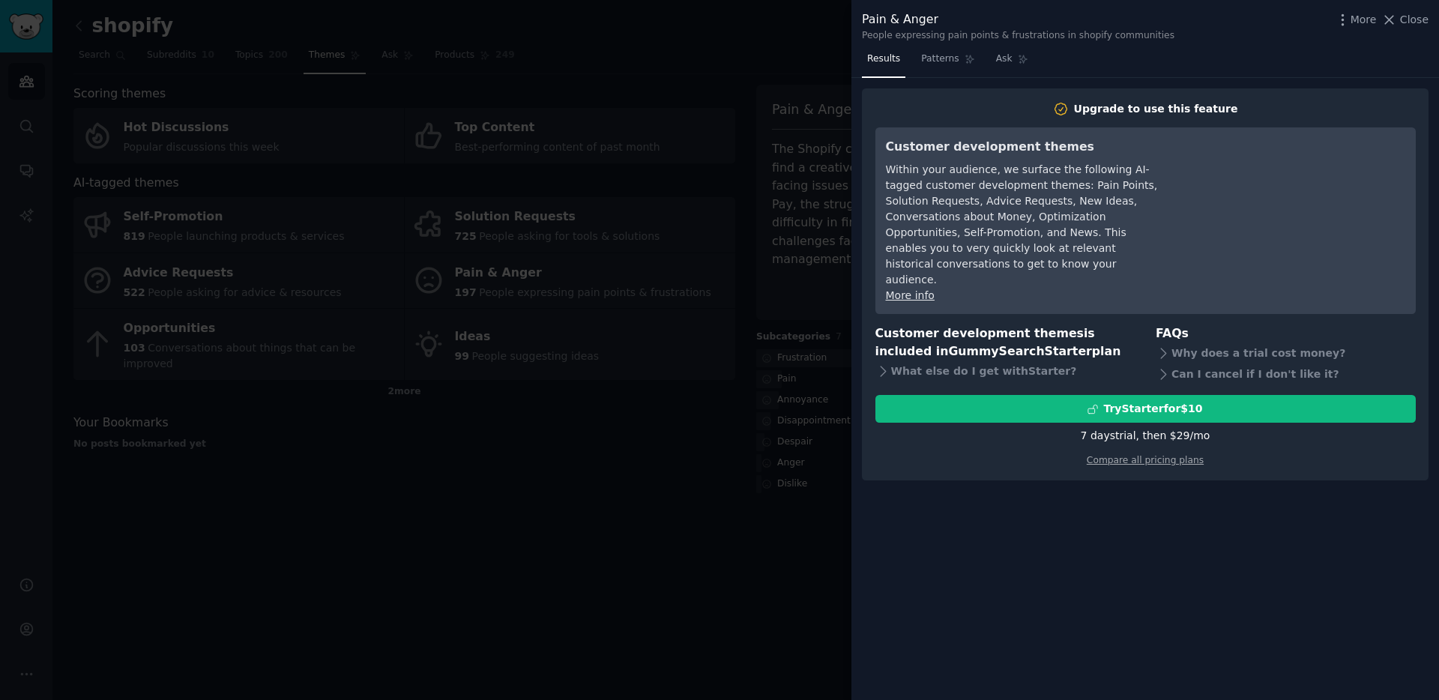
drag, startPoint x: 509, startPoint y: 521, endPoint x: 503, endPoint y: 506, distance: 15.4
click at [509, 521] on div at bounding box center [719, 350] width 1439 height 700
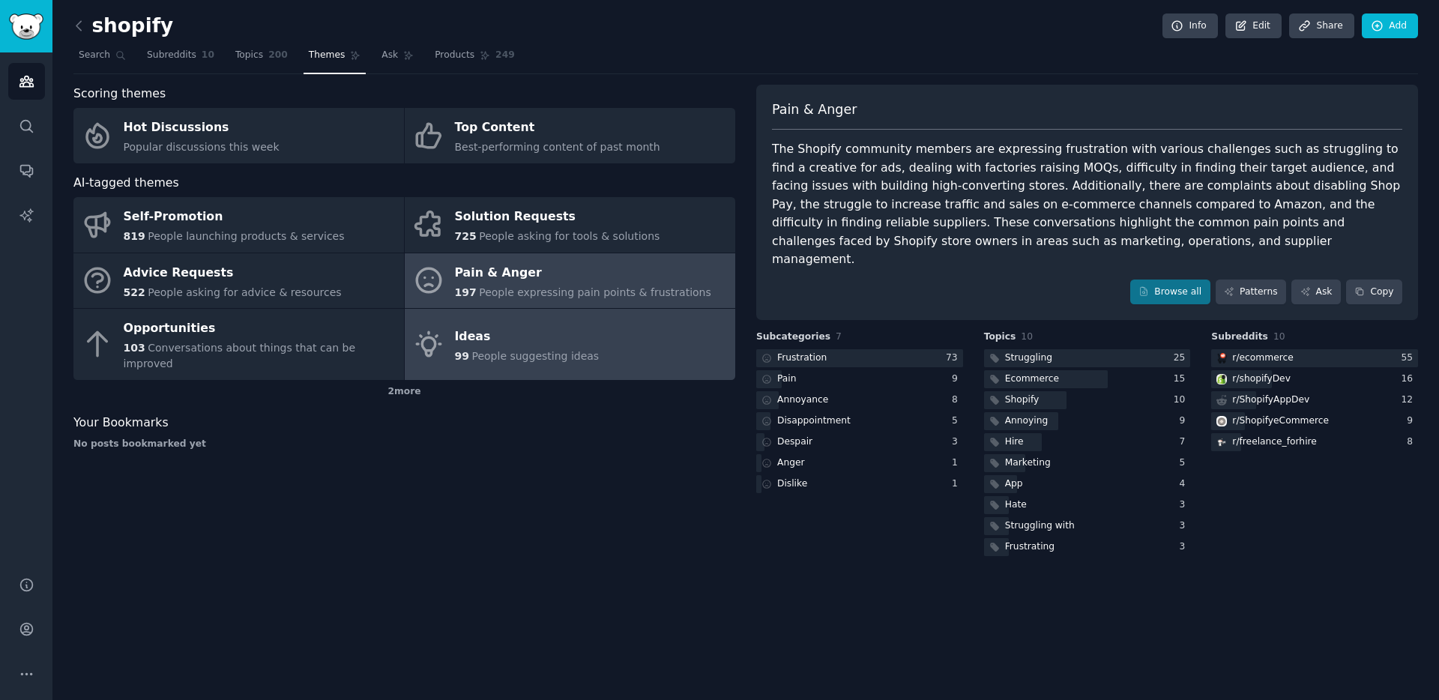
click at [536, 350] on span "People suggesting ideas" at bounding box center [534, 356] width 127 height 12
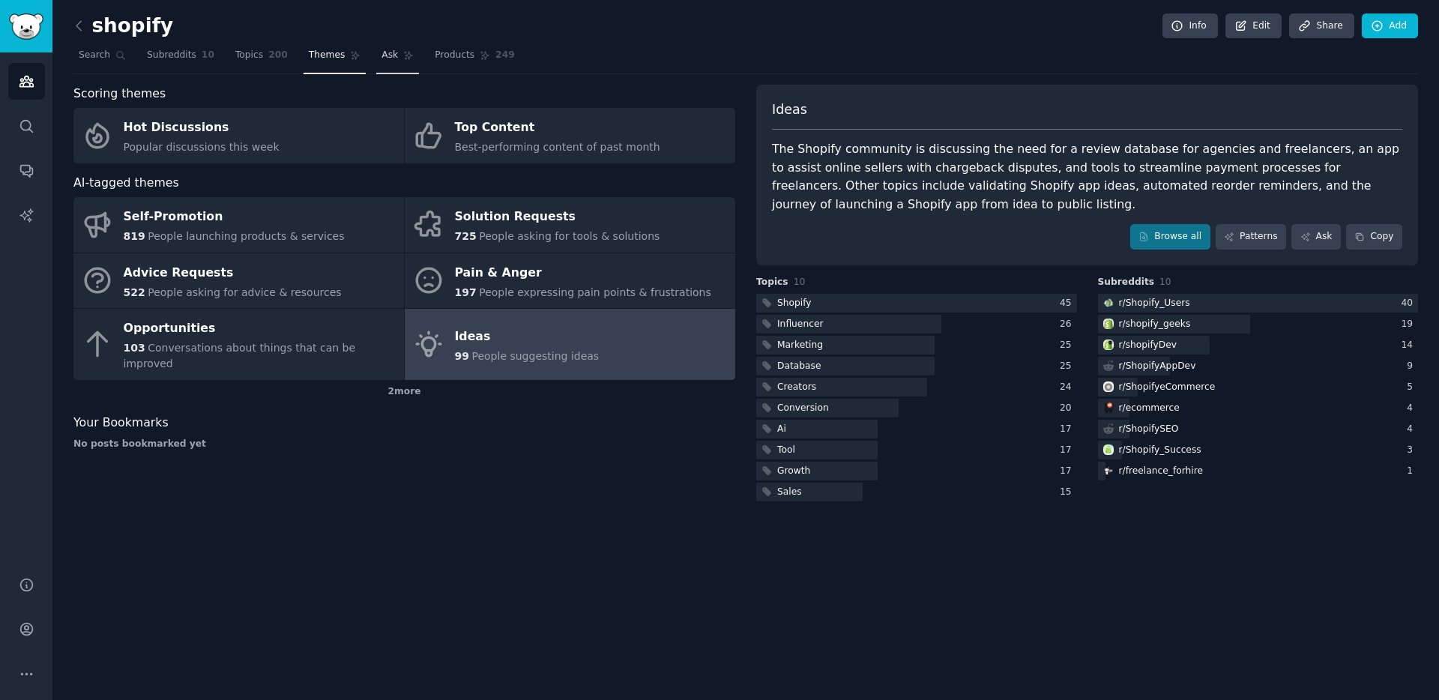
click at [381, 61] on span "Ask" at bounding box center [389, 55] width 16 height 13
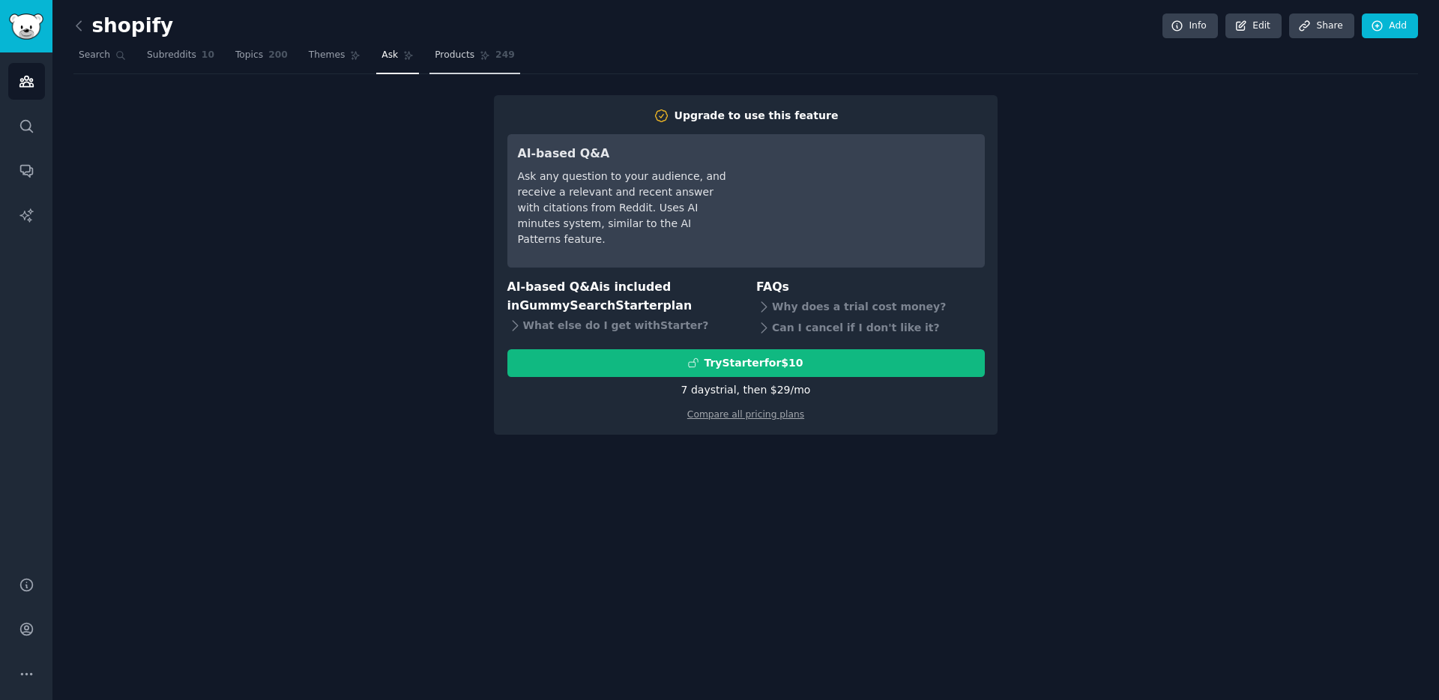
click at [441, 59] on span "Products" at bounding box center [455, 55] width 40 height 13
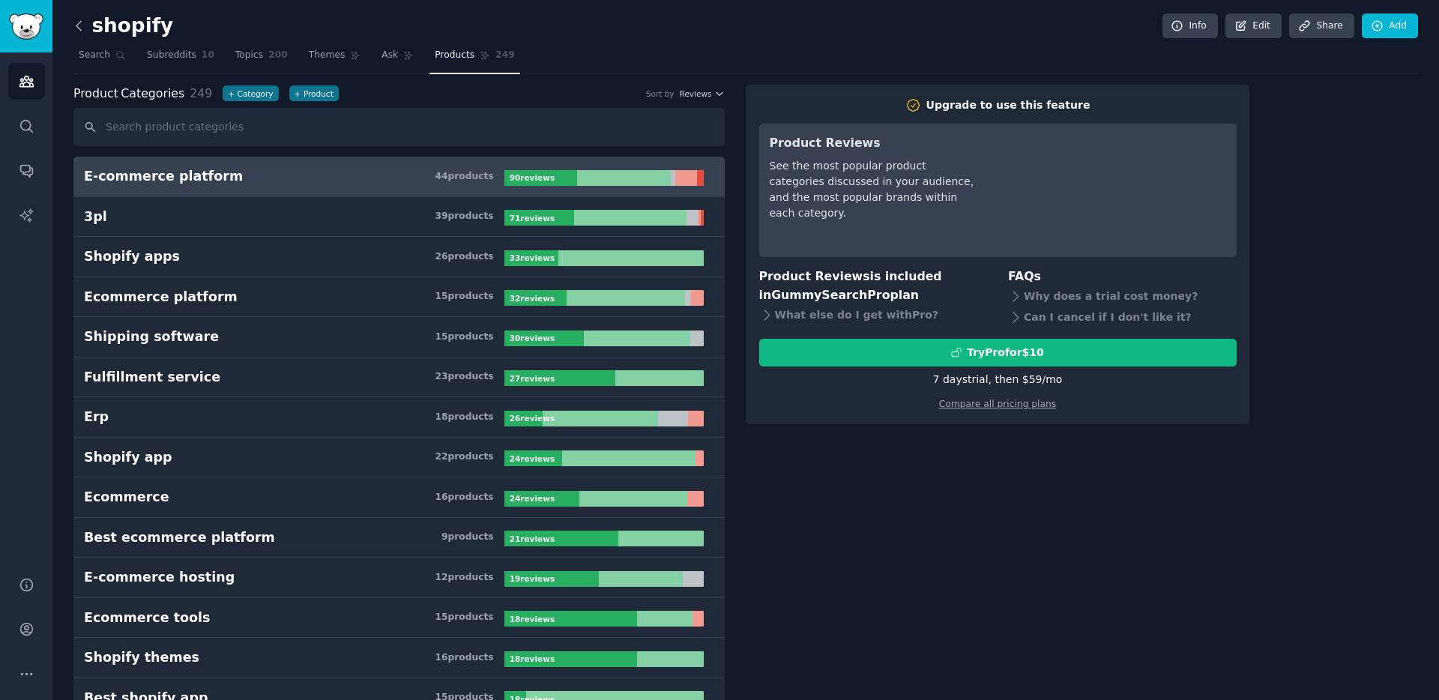
click at [79, 28] on icon at bounding box center [78, 25] width 4 height 9
